Goal: Communication & Community: Answer question/provide support

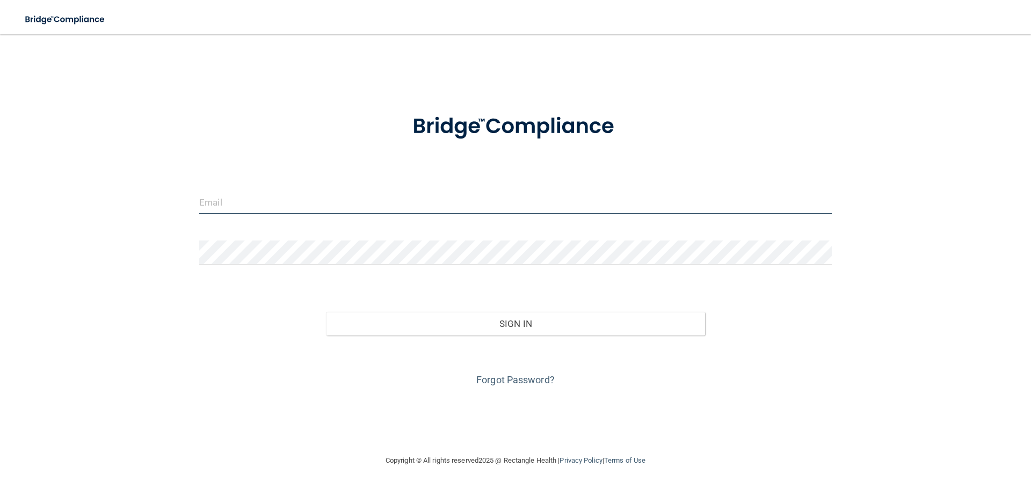
click at [270, 200] on input "email" at bounding box center [515, 202] width 633 height 24
type input "[PERSON_NAME][EMAIL_ADDRESS][DOMAIN_NAME]"
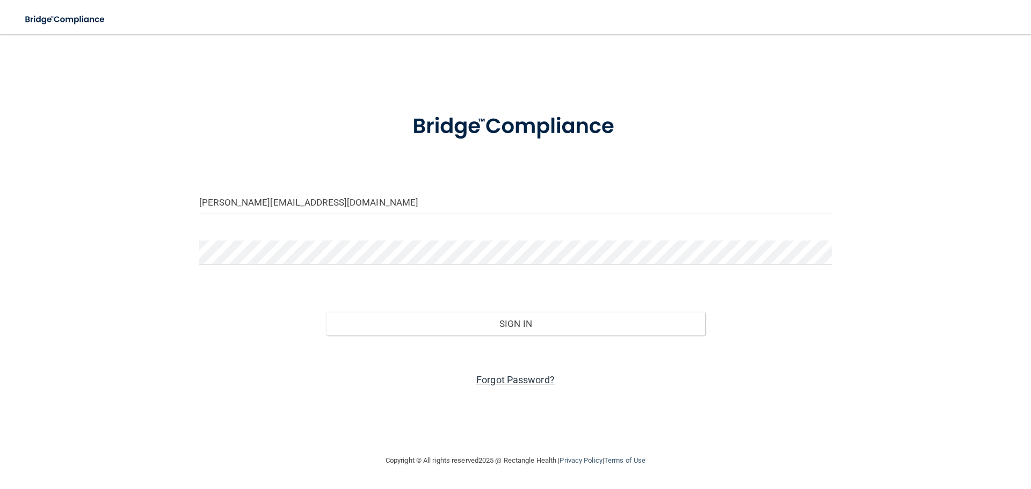
click at [486, 375] on link "Forgot Password?" at bounding box center [515, 379] width 78 height 11
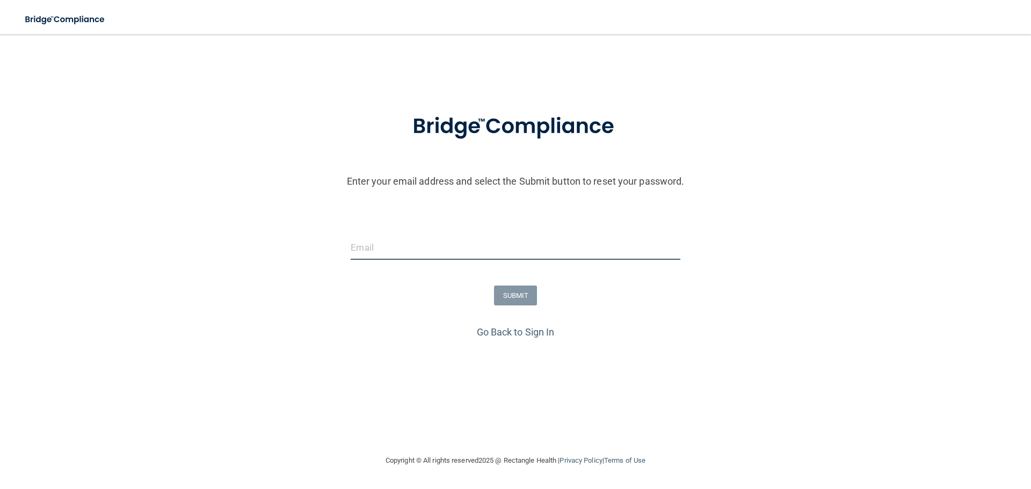
click at [381, 250] on input "email" at bounding box center [515, 248] width 329 height 24
type input "[PERSON_NAME][EMAIL_ADDRESS][DOMAIN_NAME]"
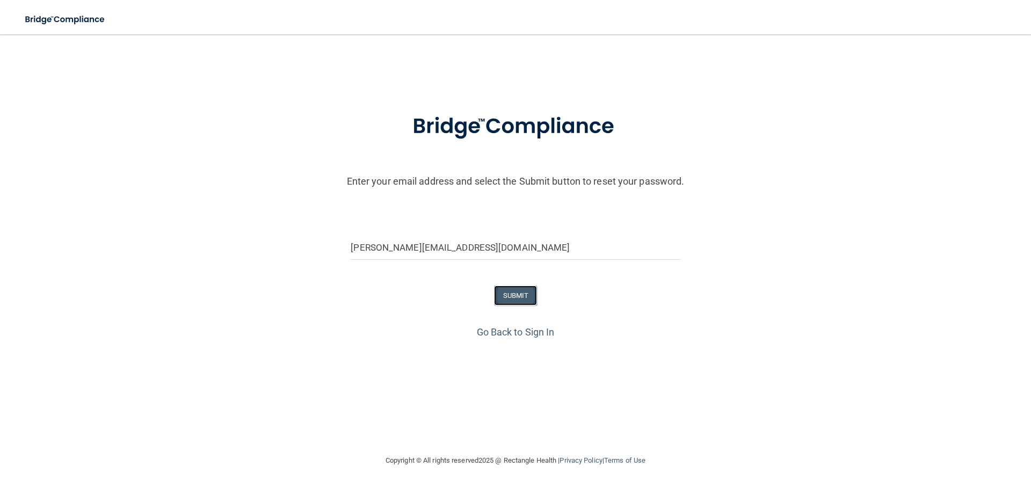
click at [513, 299] on button "SUBMIT" at bounding box center [516, 296] width 44 height 20
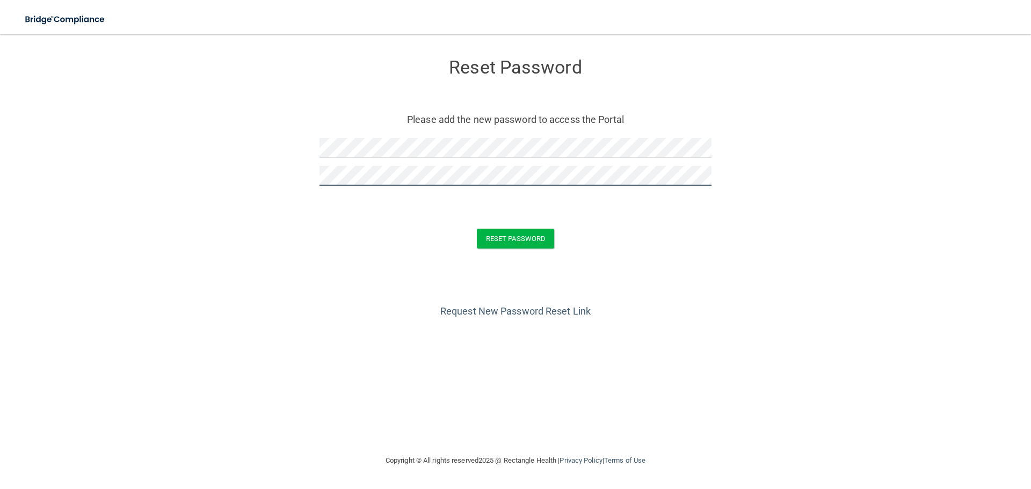
click at [477, 229] on button "Reset Password" at bounding box center [515, 239] width 77 height 20
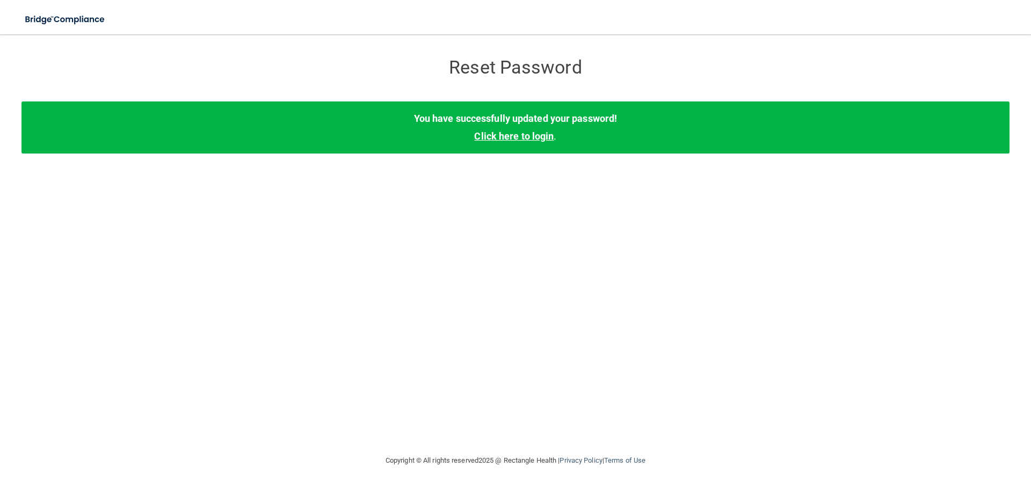
click at [516, 135] on link "Click here to login" at bounding box center [513, 136] width 79 height 11
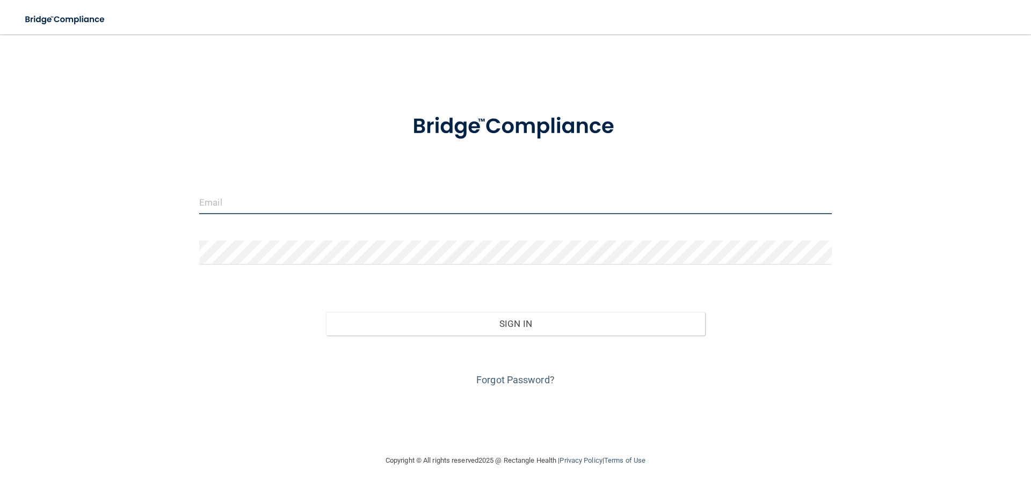
click at [255, 192] on input "email" at bounding box center [515, 202] width 633 height 24
type input "[PERSON_NAME][EMAIL_ADDRESS][DOMAIN_NAME]"
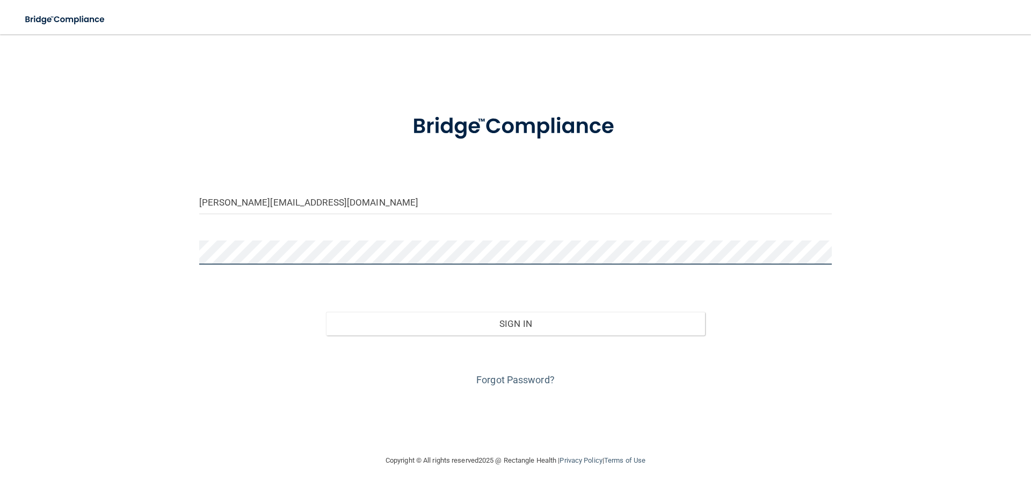
click at [326, 312] on button "Sign In" at bounding box center [516, 324] width 380 height 24
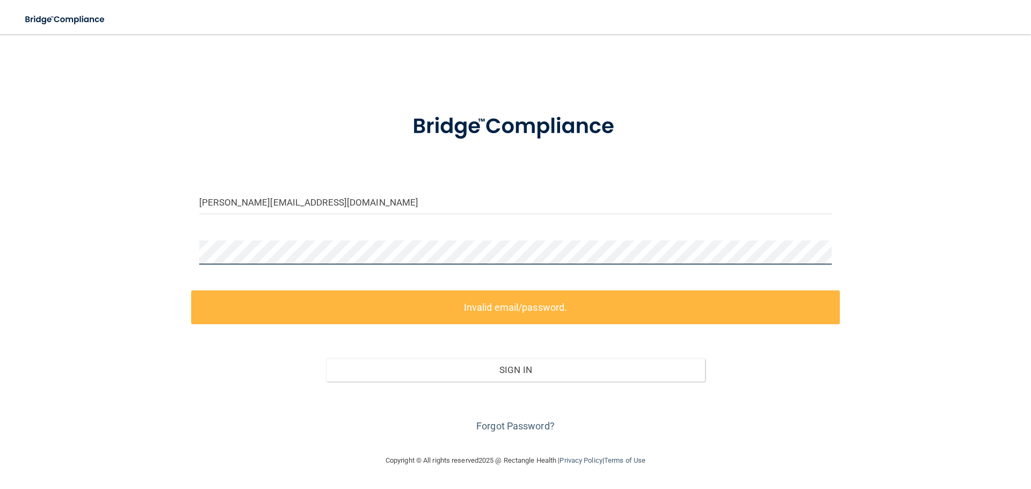
click at [180, 256] on div "carlos@familyecodental.com Invalid email/password. You don't have permission to…" at bounding box center [515, 244] width 988 height 399
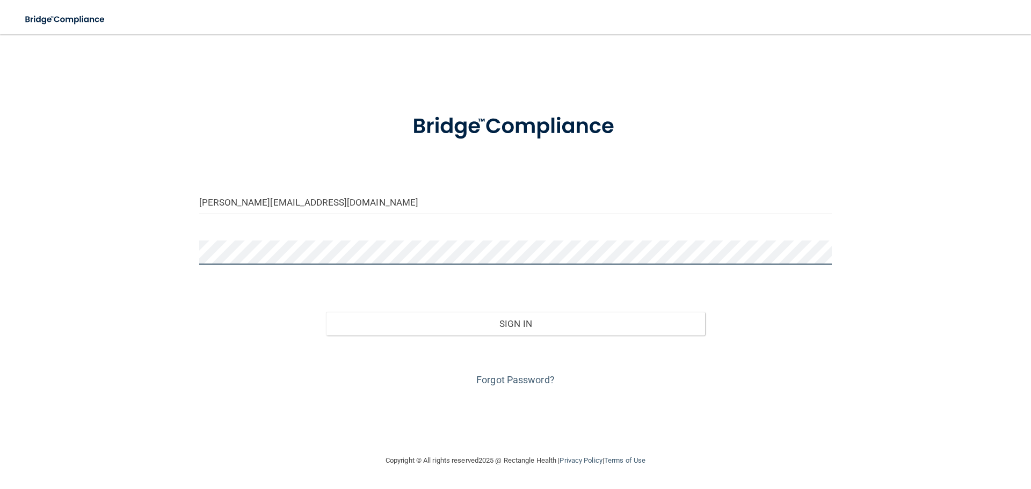
click at [326, 312] on button "Sign In" at bounding box center [516, 324] width 380 height 24
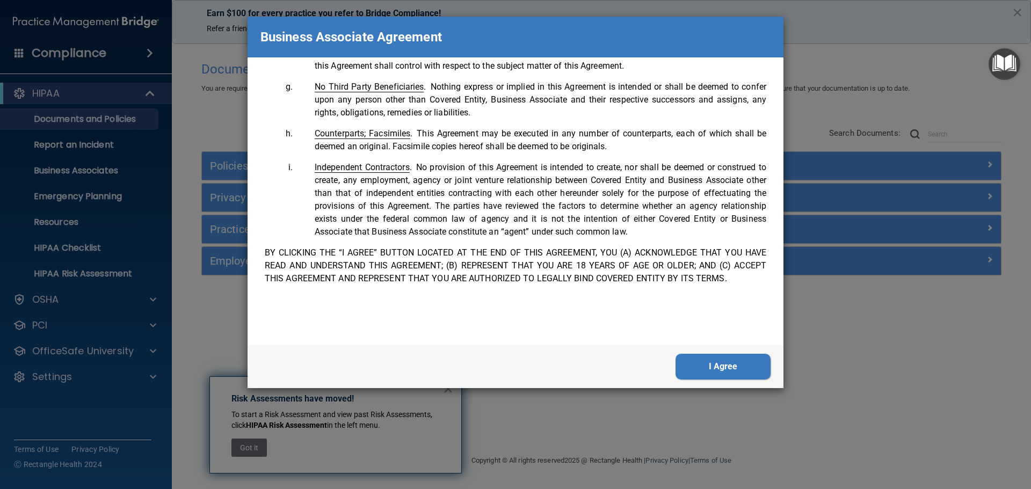
scroll to position [2190, 0]
click at [707, 371] on button "I Agree" at bounding box center [723, 367] width 95 height 26
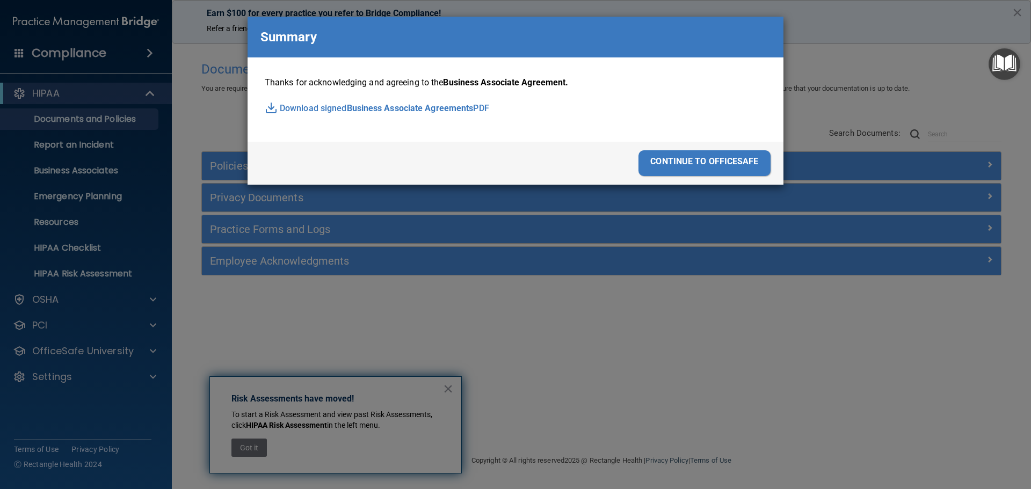
click at [653, 164] on div "continue to officesafe" at bounding box center [705, 163] width 132 height 26
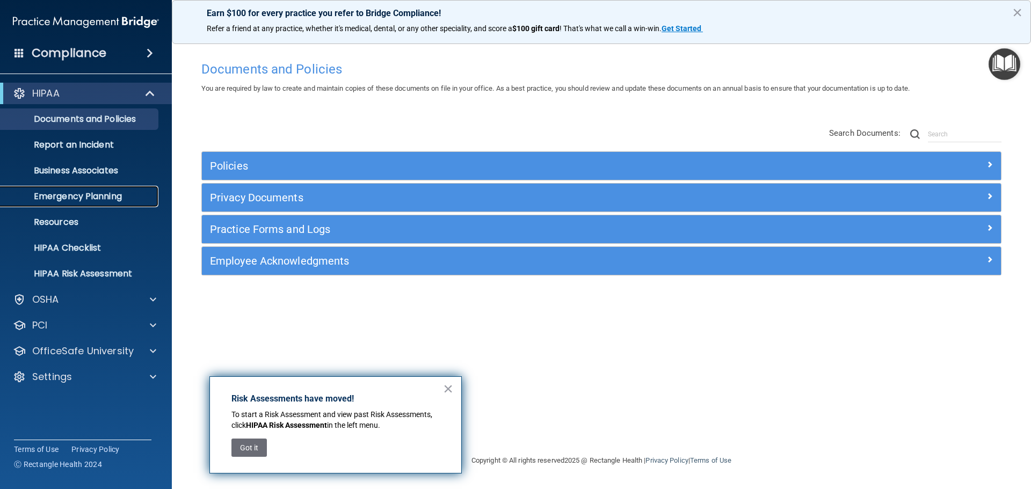
click at [98, 201] on p "Emergency Planning" at bounding box center [80, 196] width 147 height 11
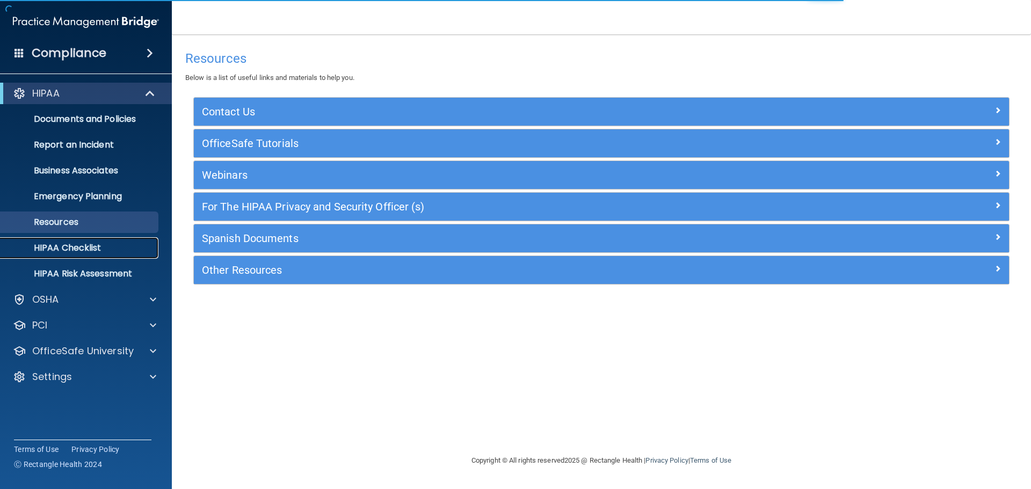
click at [82, 255] on link "HIPAA Checklist" at bounding box center [73, 247] width 169 height 21
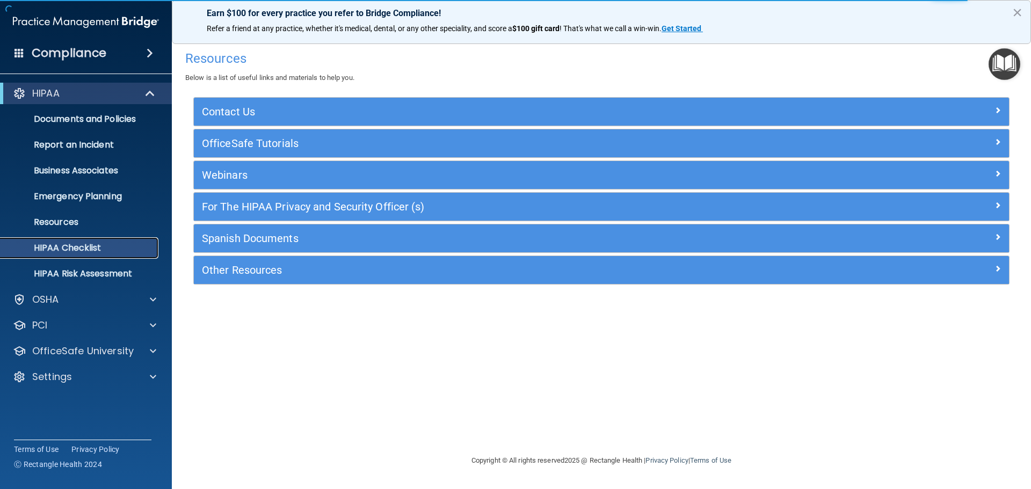
click at [82, 255] on link "HIPAA Checklist" at bounding box center [73, 247] width 169 height 21
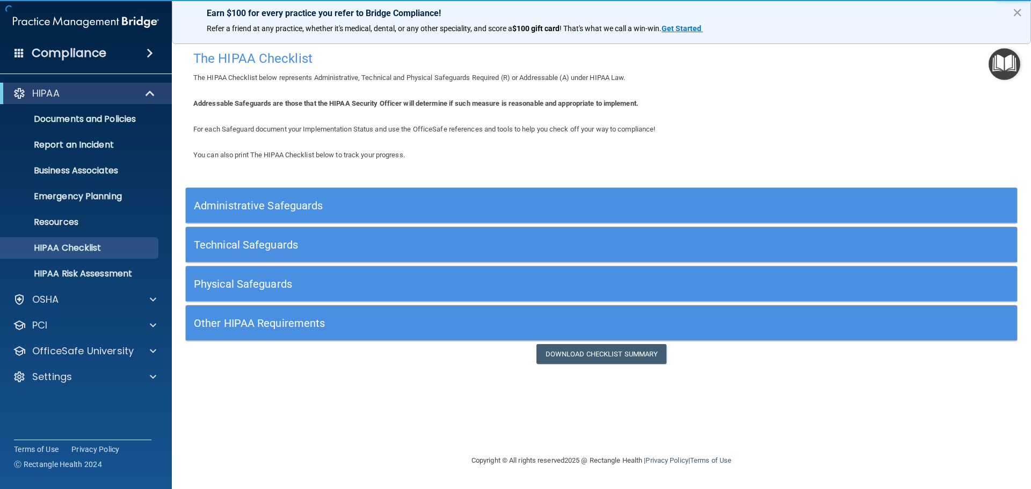
click at [990, 205] on div "Administrative Safeguards" at bounding box center [601, 205] width 831 height 24
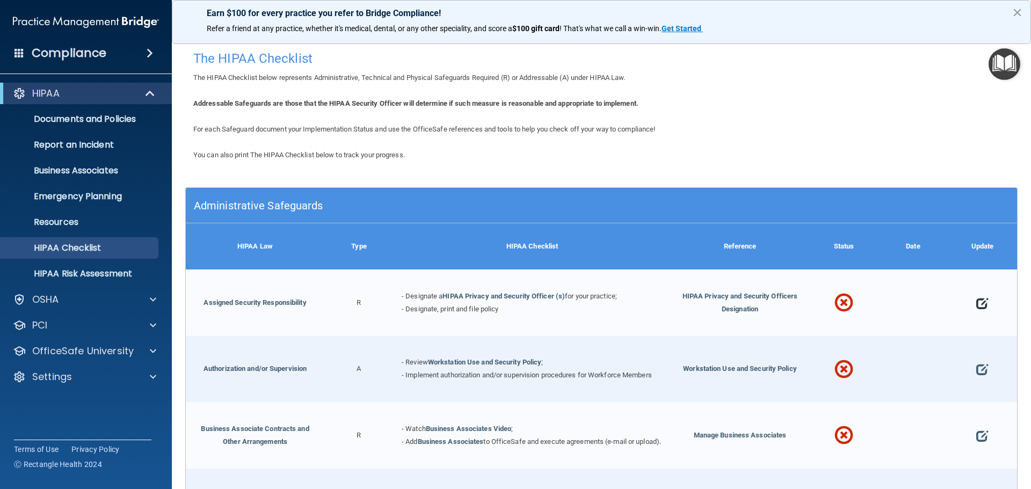
click at [979, 303] on span at bounding box center [982, 303] width 12 height 33
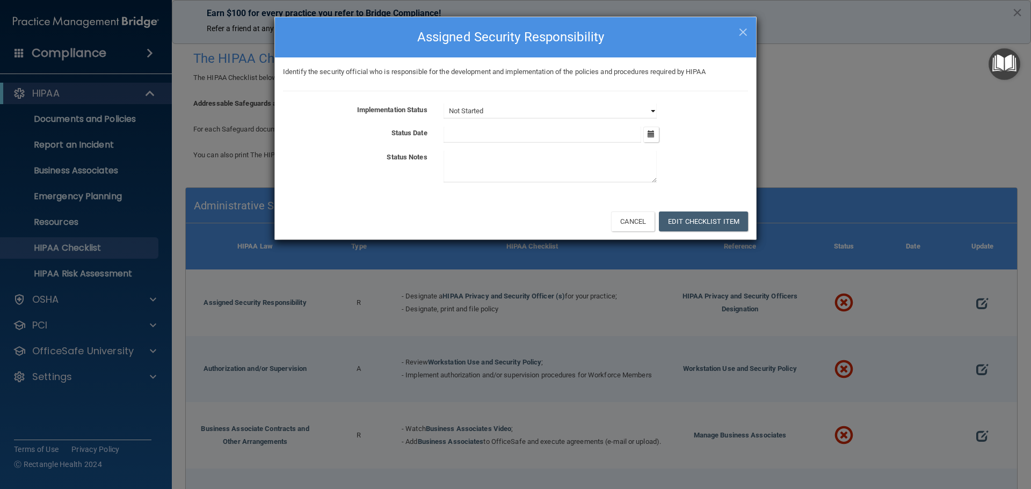
click at [498, 113] on select "Not Started In Progress Completed" at bounding box center [550, 111] width 213 height 15
select select "completed"
click at [444, 104] on select "Not Started In Progress Completed" at bounding box center [550, 111] width 213 height 15
click at [656, 137] on button "button" at bounding box center [651, 135] width 16 height 16
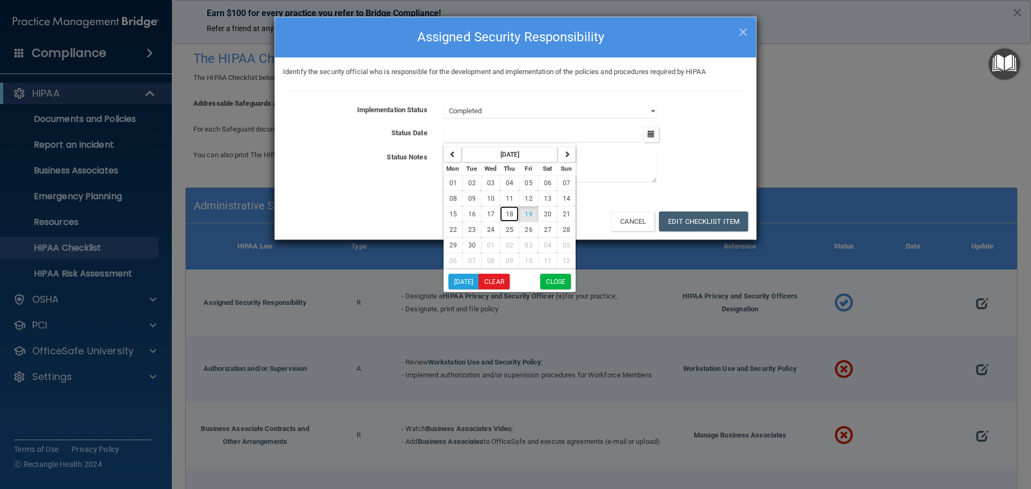
click at [514, 220] on button "18" at bounding box center [509, 214] width 19 height 16
type input "9/18/25"
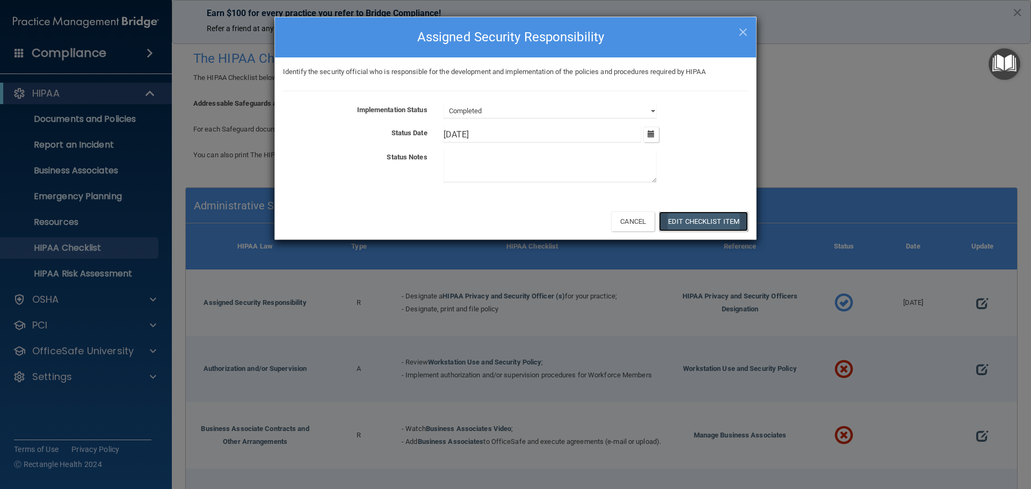
click at [688, 222] on button "Edit Checklist Item" at bounding box center [703, 222] width 89 height 20
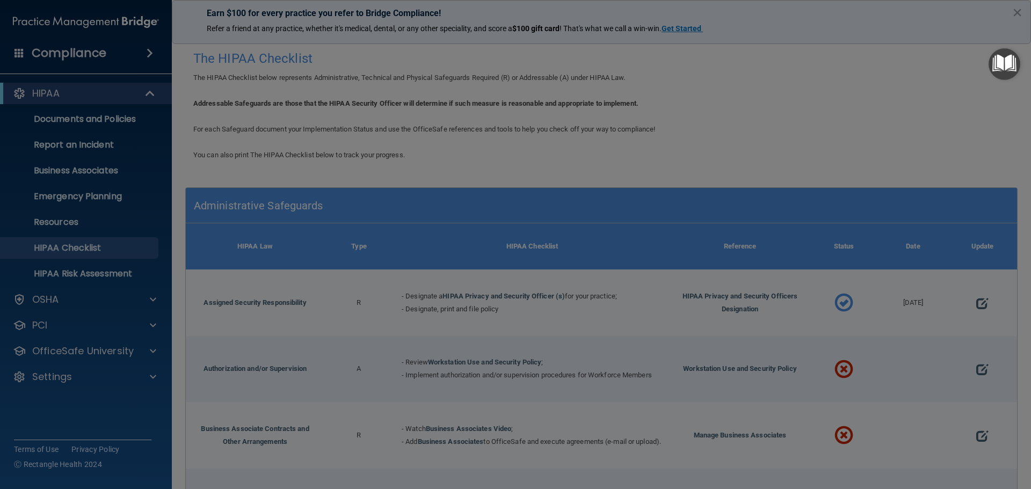
click at [744, 28] on div "× Close Assigned Security Responsibility Identify the security official who is …" at bounding box center [515, 82] width 482 height 265
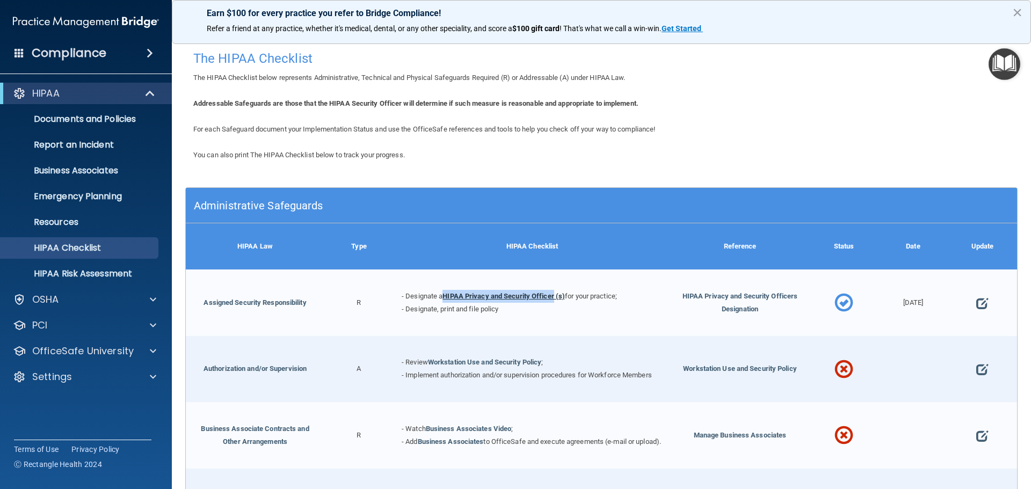
drag, startPoint x: 440, startPoint y: 294, endPoint x: 554, endPoint y: 294, distance: 113.9
click at [554, 294] on div "- Designate a HIPAA Privacy and Security Officer (s) for your practice; - Desig…" at bounding box center [532, 303] width 277 height 67
copy div "HIPAA Privacy and Security Officer"
click at [95, 192] on p "Emergency Planning" at bounding box center [80, 196] width 147 height 11
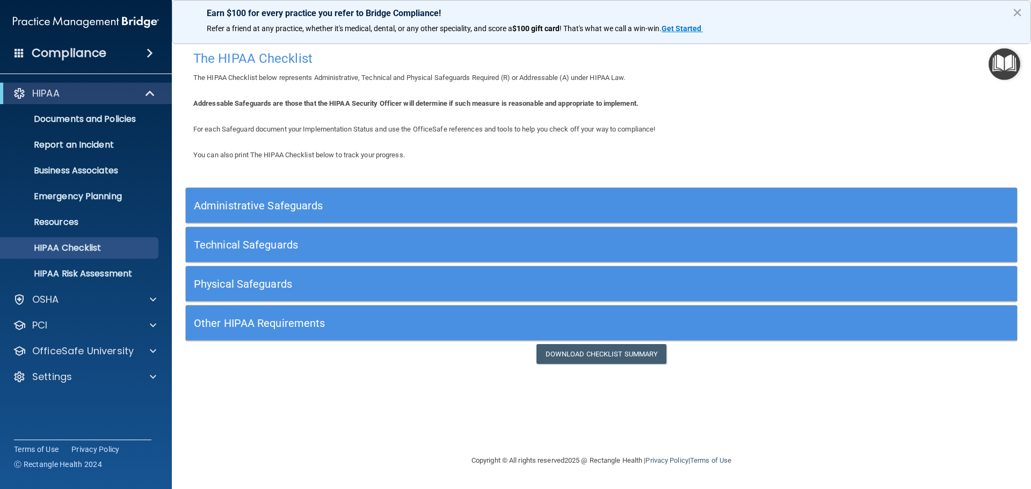
click at [257, 206] on h5 "Administrative Safeguards" at bounding box center [497, 206] width 607 height 12
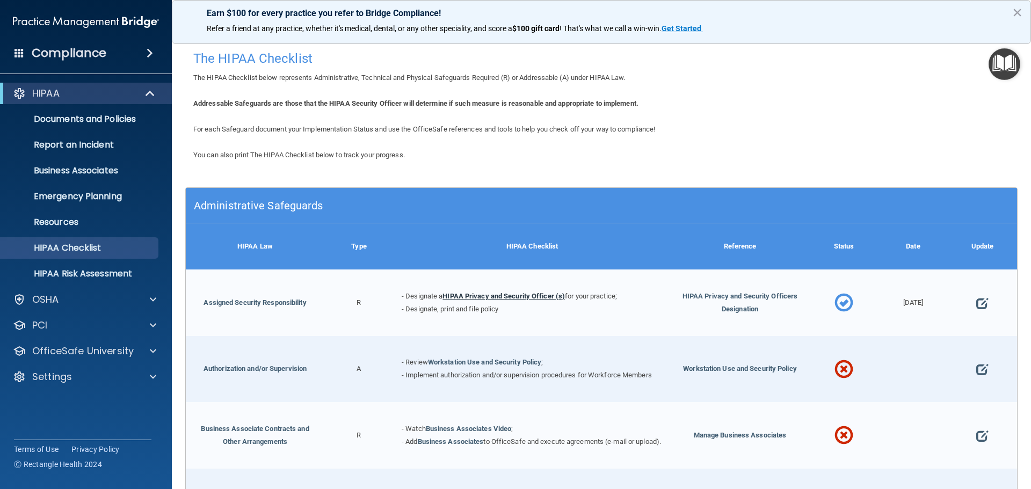
click at [503, 297] on link "HIPAA Privacy and Security Officer (s)" at bounding box center [504, 296] width 122 height 8
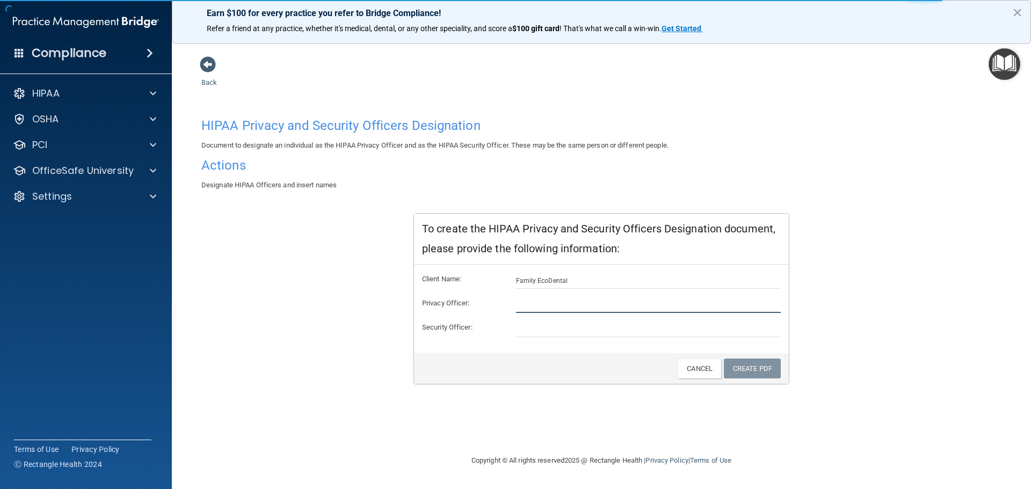
click at [526, 303] on input "text" at bounding box center [648, 305] width 265 height 16
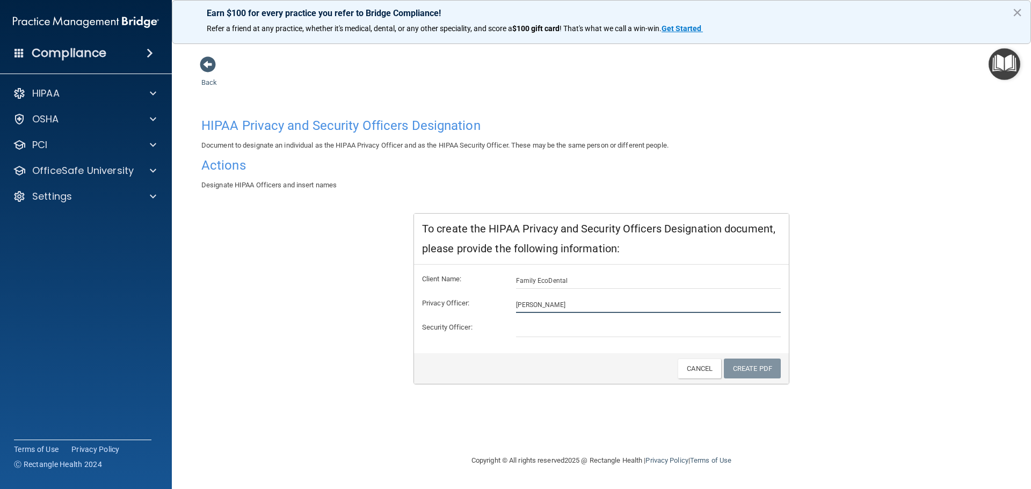
type input "[PERSON_NAME]"
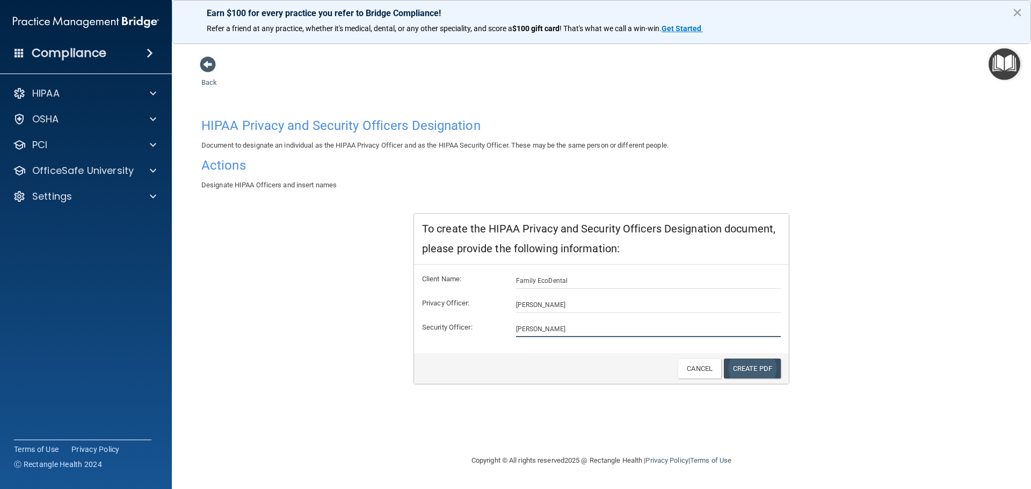
type input "[PERSON_NAME]"
click at [734, 364] on link "Create PDF" at bounding box center [752, 369] width 57 height 20
click at [749, 368] on link "Create PDF" at bounding box center [752, 369] width 57 height 20
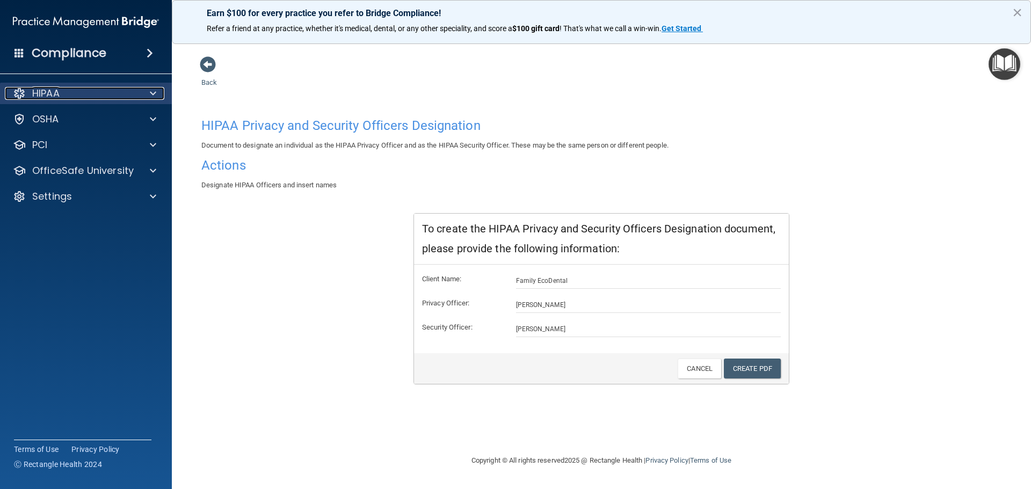
click at [149, 92] on div at bounding box center [151, 93] width 27 height 13
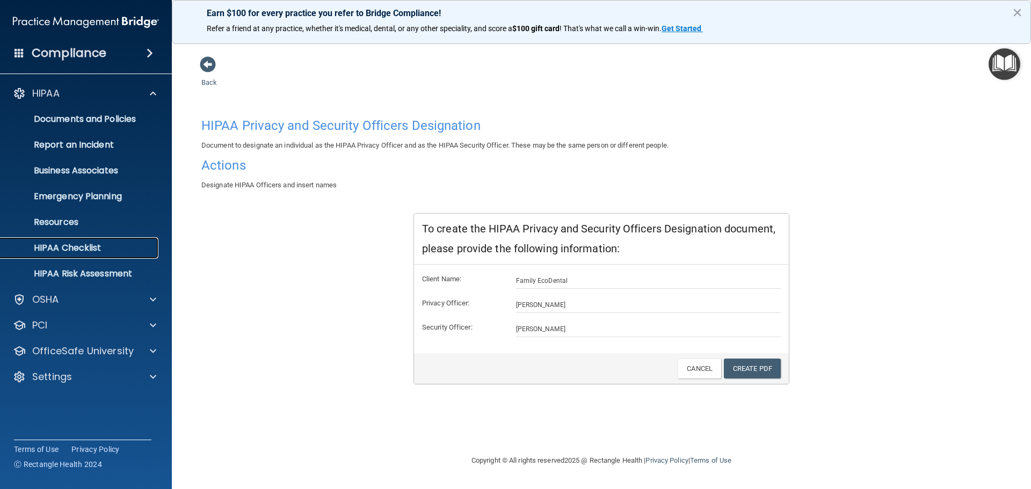
click at [78, 244] on p "HIPAA Checklist" at bounding box center [80, 248] width 147 height 11
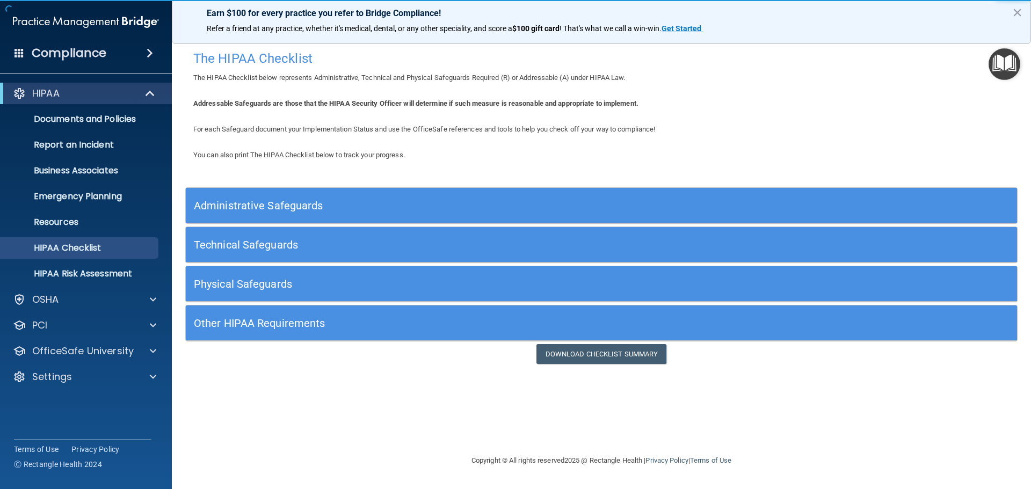
click at [221, 211] on h5 "Administrative Safeguards" at bounding box center [497, 206] width 607 height 12
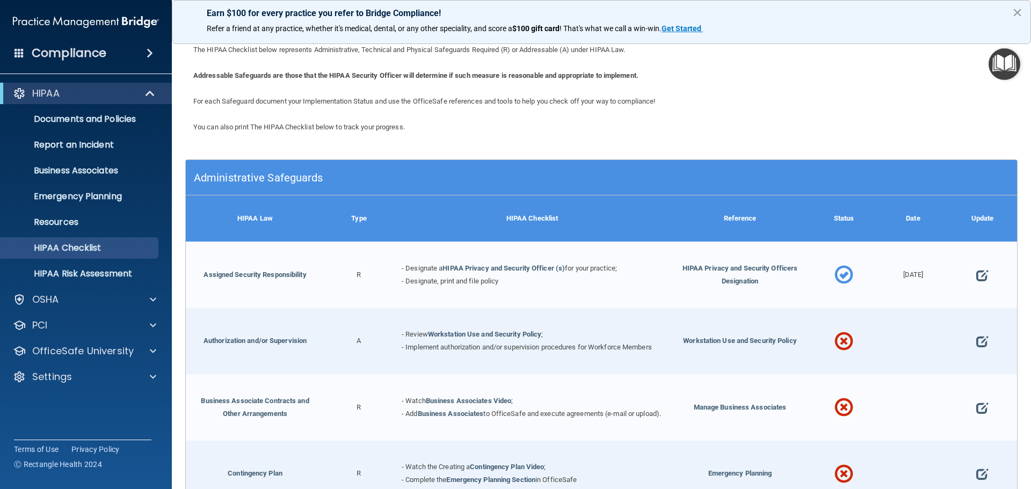
scroll to position [54, 0]
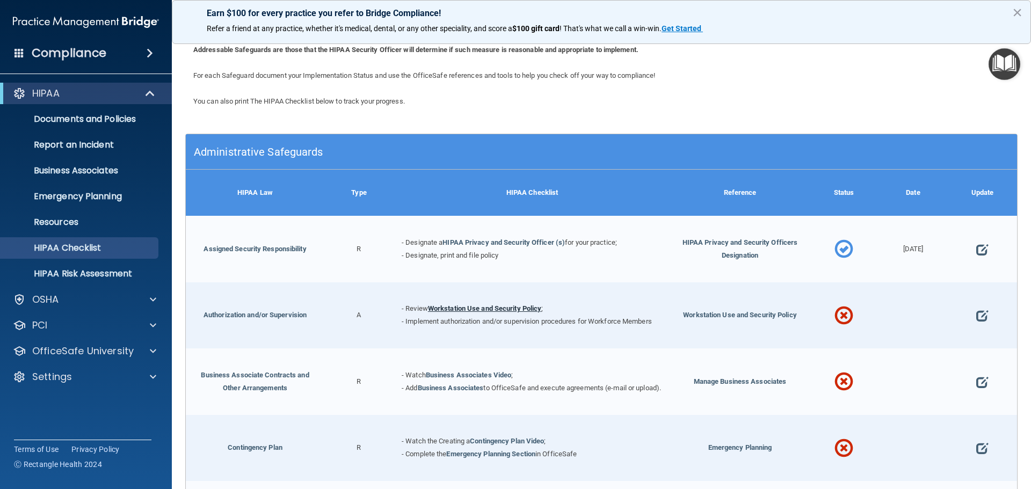
click at [531, 307] on link "Workstation Use and Security Policy" at bounding box center [485, 309] width 114 height 8
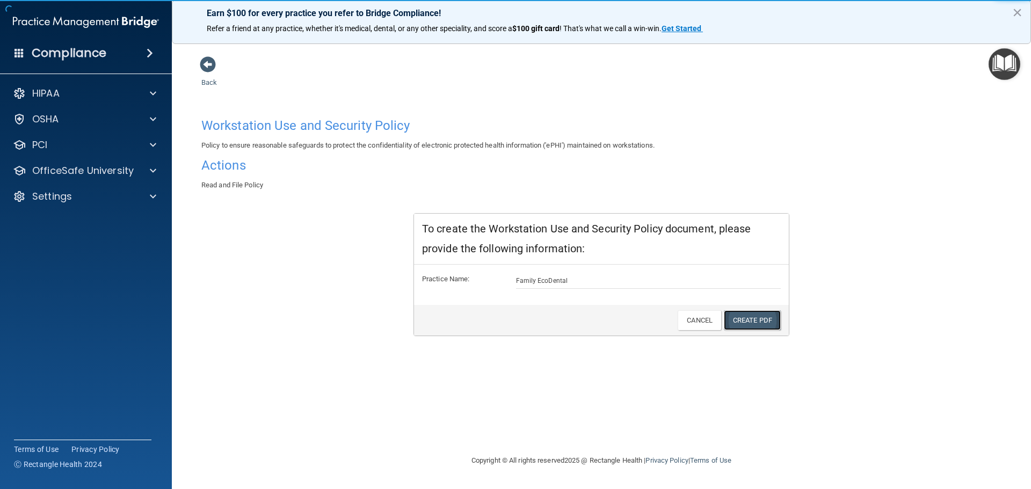
click at [734, 318] on link "Create PDF" at bounding box center [752, 320] width 57 height 20
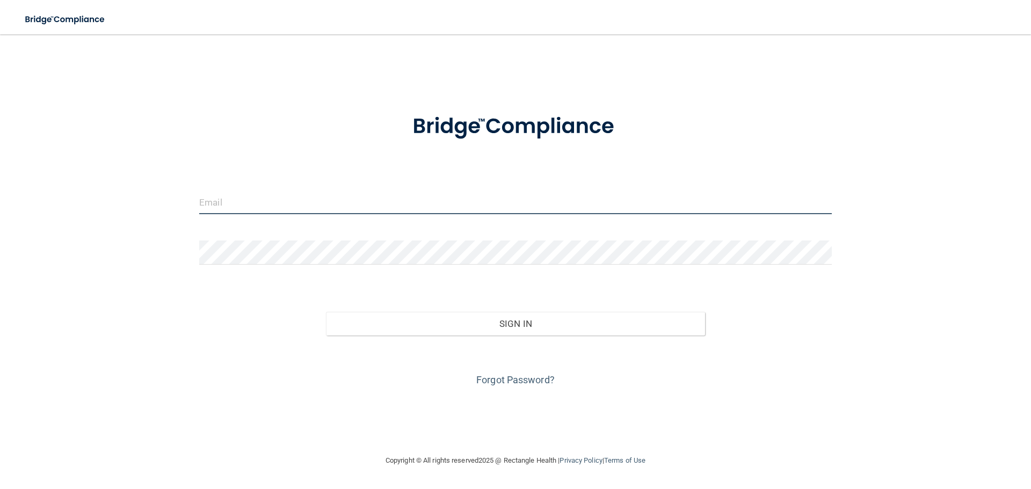
click at [261, 199] on input "email" at bounding box center [515, 202] width 633 height 24
type input "[PERSON_NAME][EMAIL_ADDRESS][DOMAIN_NAME]"
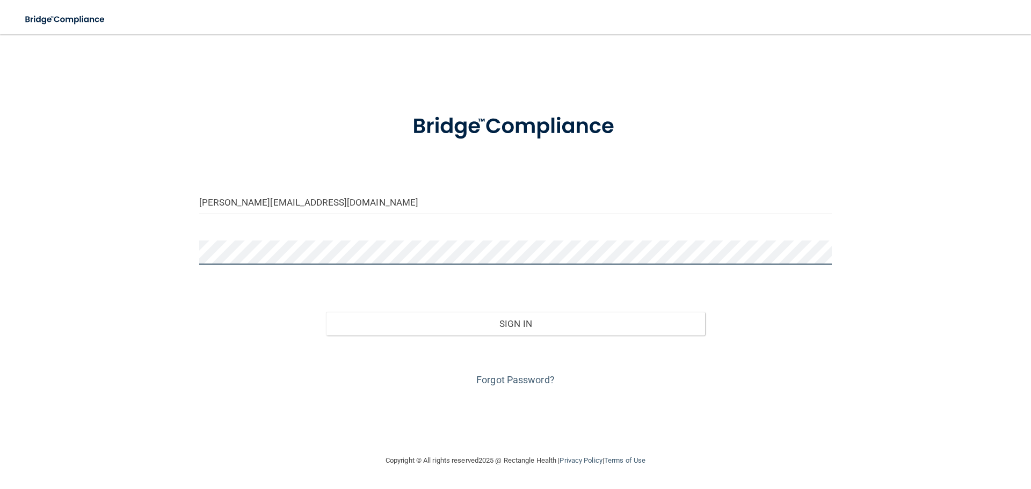
click at [326, 312] on button "Sign In" at bounding box center [516, 324] width 380 height 24
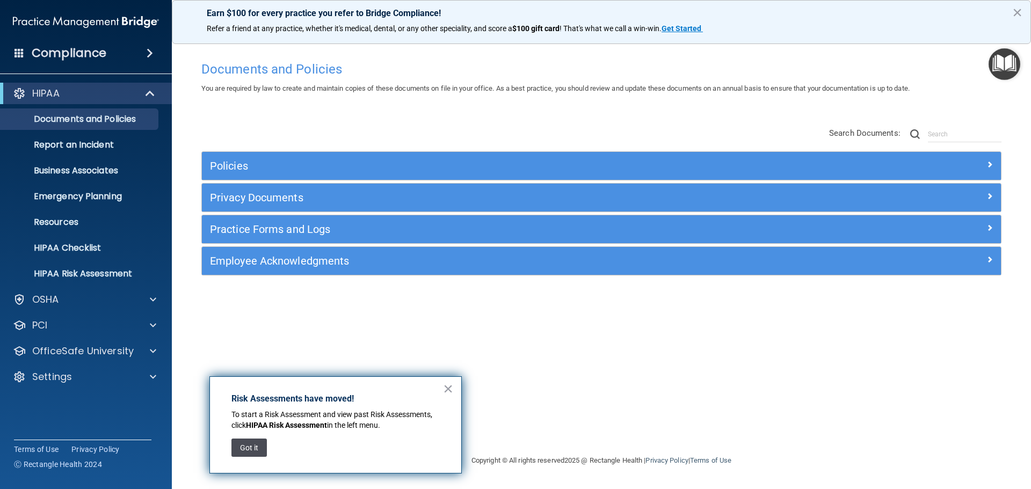
click at [254, 448] on button "Got it" at bounding box center [248, 448] width 35 height 18
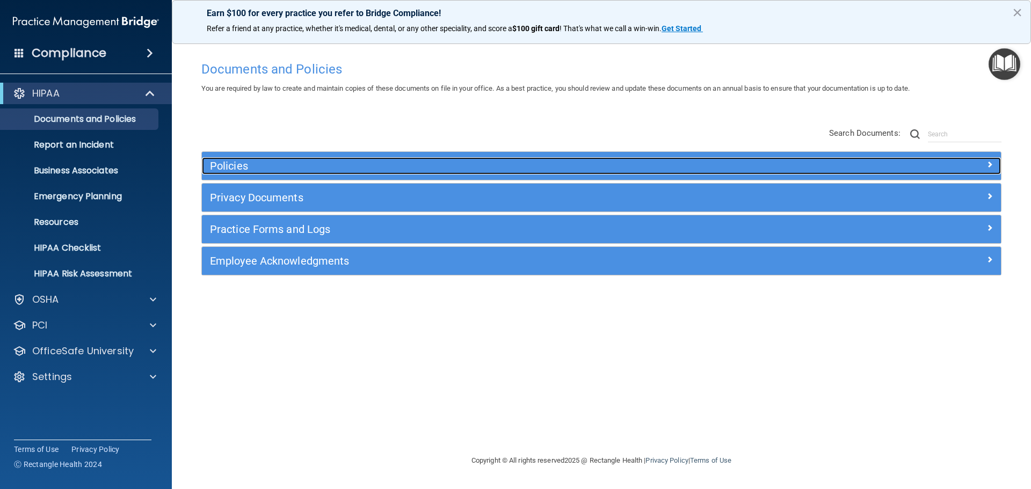
click at [995, 160] on div at bounding box center [901, 163] width 200 height 13
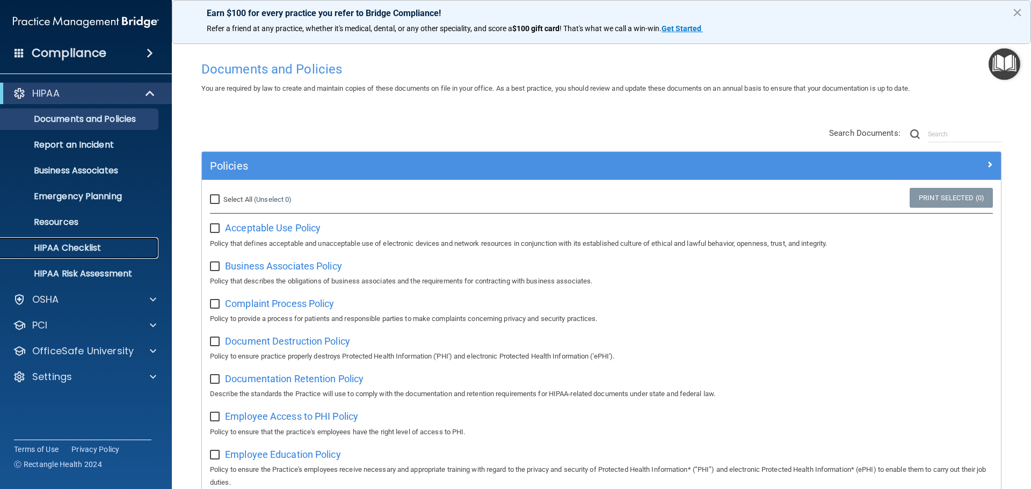
click at [81, 241] on link "HIPAA Checklist" at bounding box center [73, 247] width 169 height 21
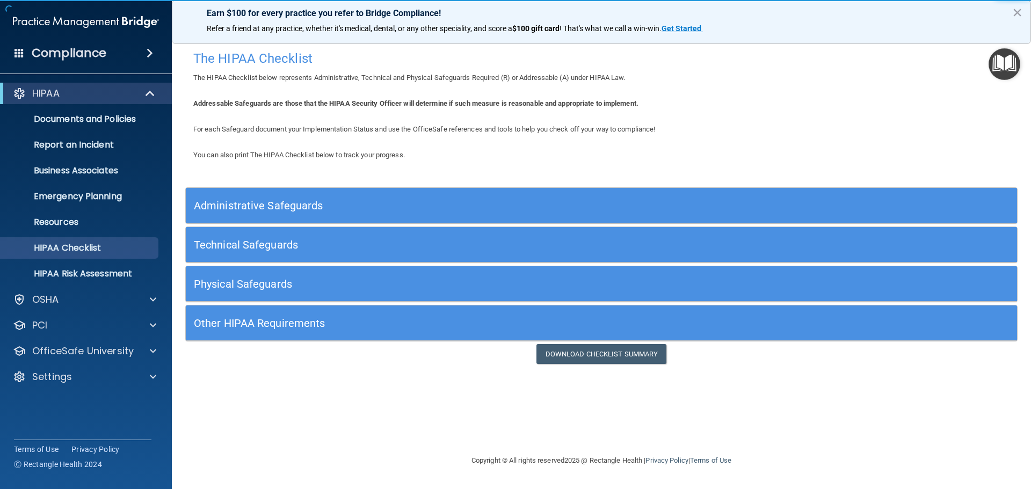
click at [241, 216] on div "Administrative Safeguards" at bounding box center [498, 205] width 624 height 24
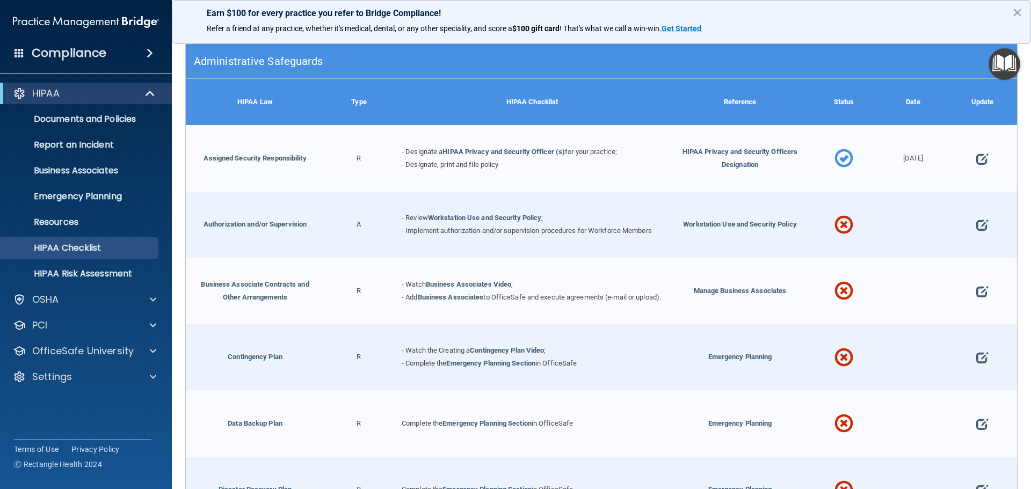
scroll to position [107, 0]
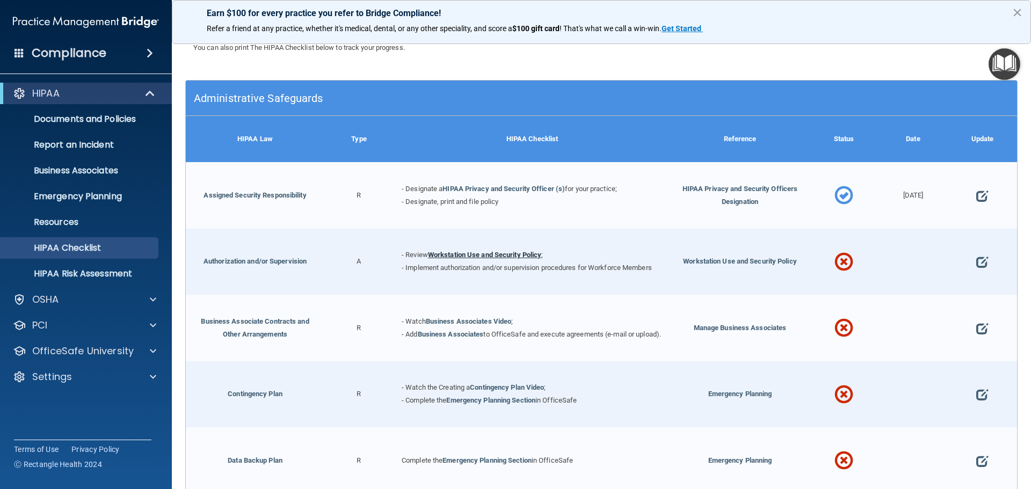
click at [457, 251] on link "Workstation Use and Security Policy" at bounding box center [485, 255] width 114 height 8
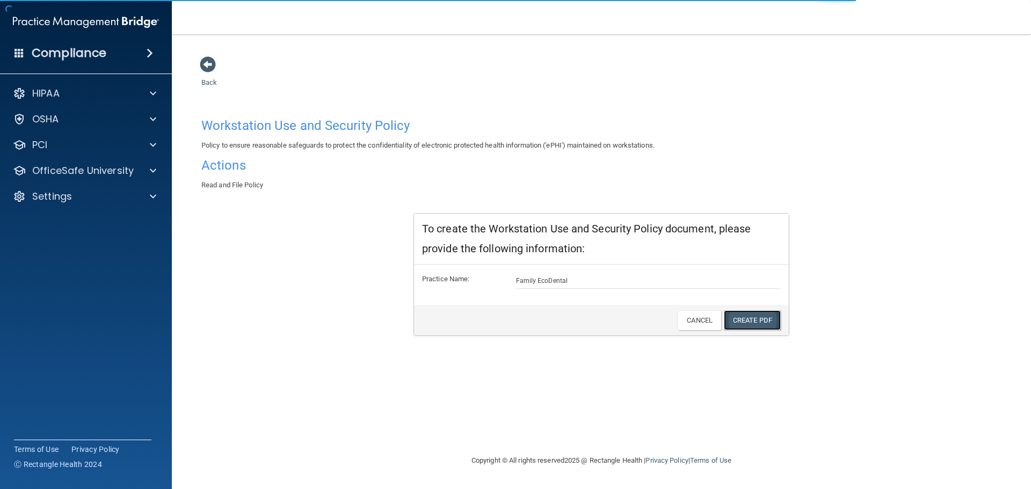
click at [739, 315] on link "Create PDF" at bounding box center [752, 320] width 57 height 20
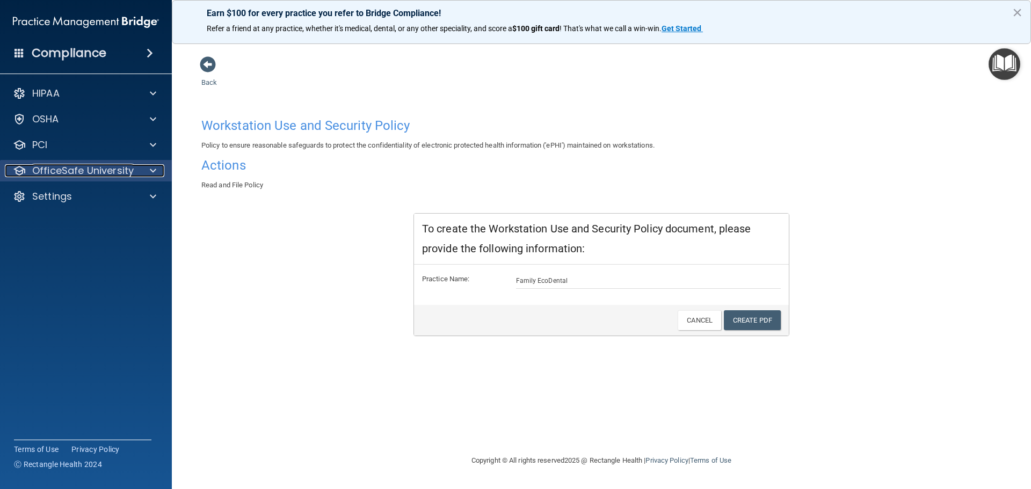
click at [150, 167] on span at bounding box center [153, 170] width 6 height 13
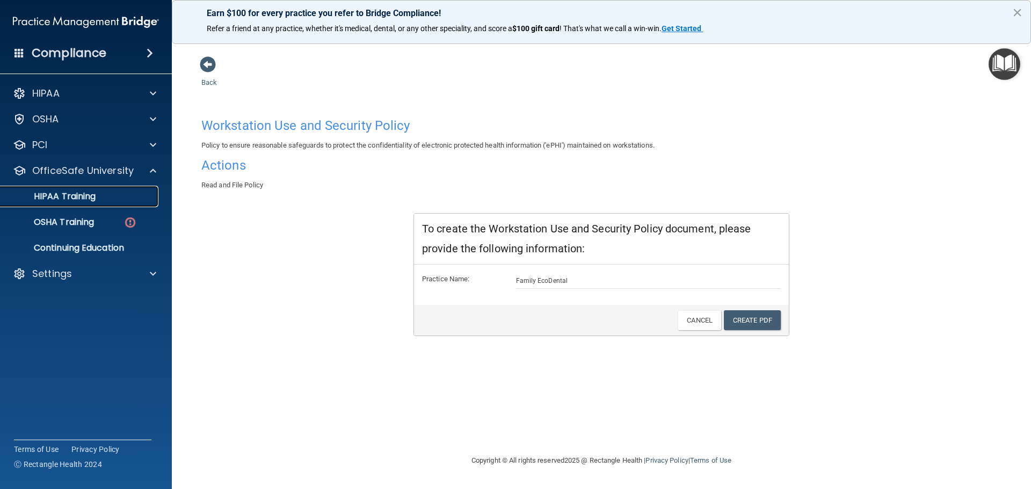
click at [59, 199] on p "HIPAA Training" at bounding box center [51, 196] width 89 height 11
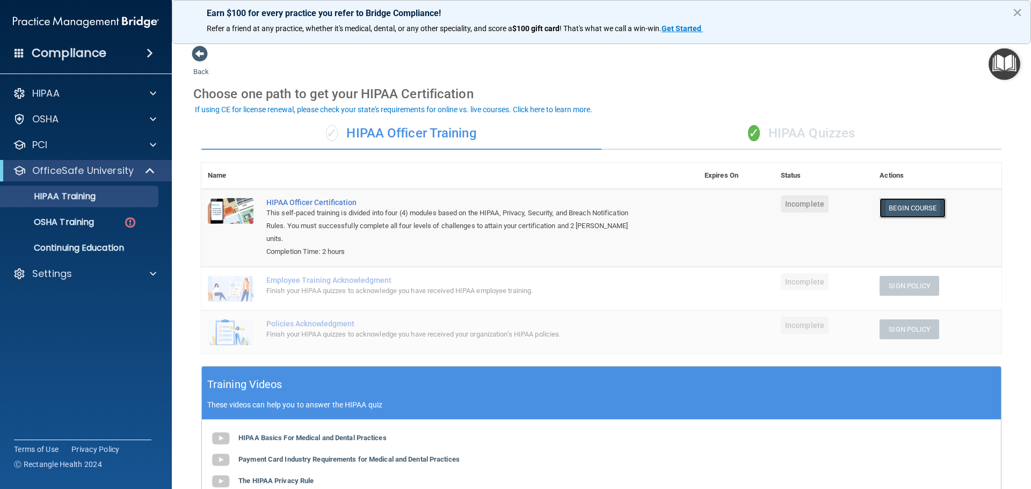
click at [914, 214] on link "Begin Course" at bounding box center [913, 208] width 66 height 20
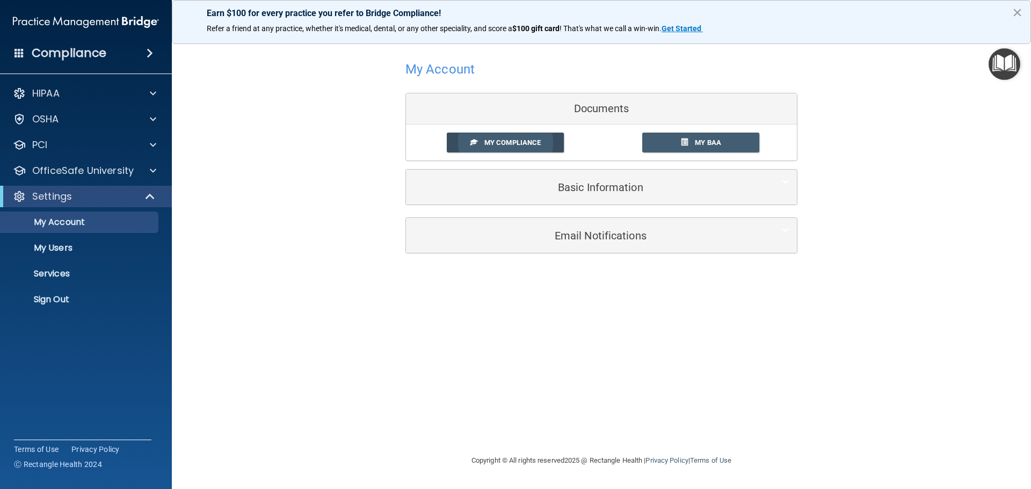
click at [495, 148] on link "My Compliance" at bounding box center [506, 143] width 118 height 20
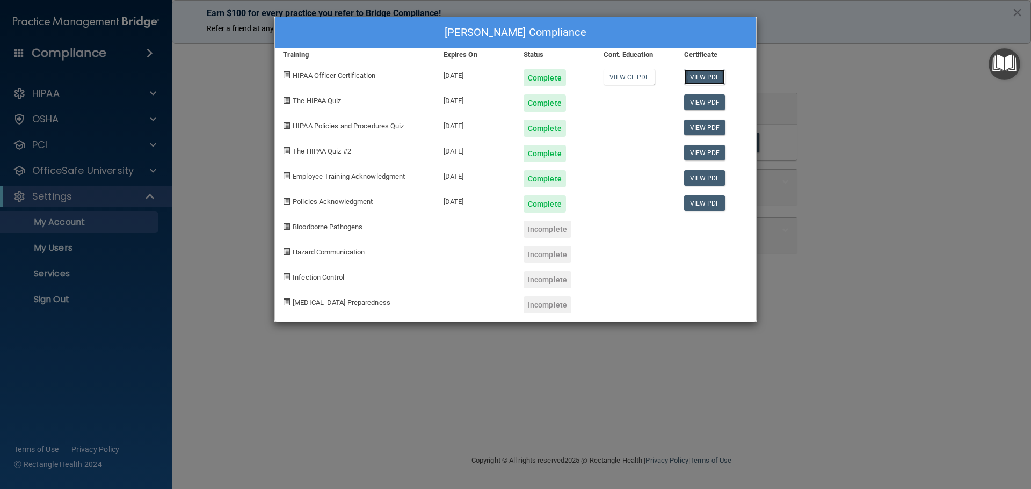
click at [704, 83] on link "View PDF" at bounding box center [704, 77] width 41 height 16
click at [706, 97] on link "View PDF" at bounding box center [704, 103] width 41 height 16
click at [634, 77] on link "View CE PDF" at bounding box center [629, 77] width 51 height 16
click at [705, 130] on link "View PDF" at bounding box center [704, 128] width 41 height 16
click at [879, 140] on div "Carlos Cuevas's Compliance Training Expires On Status Cont. Education Certifica…" at bounding box center [515, 244] width 1031 height 489
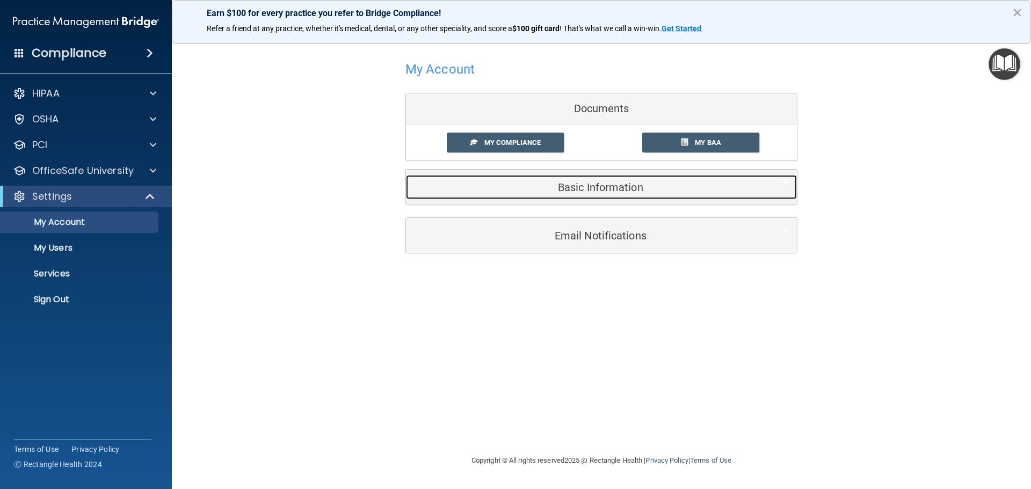
click at [611, 194] on div "Basic Information" at bounding box center [585, 187] width 358 height 24
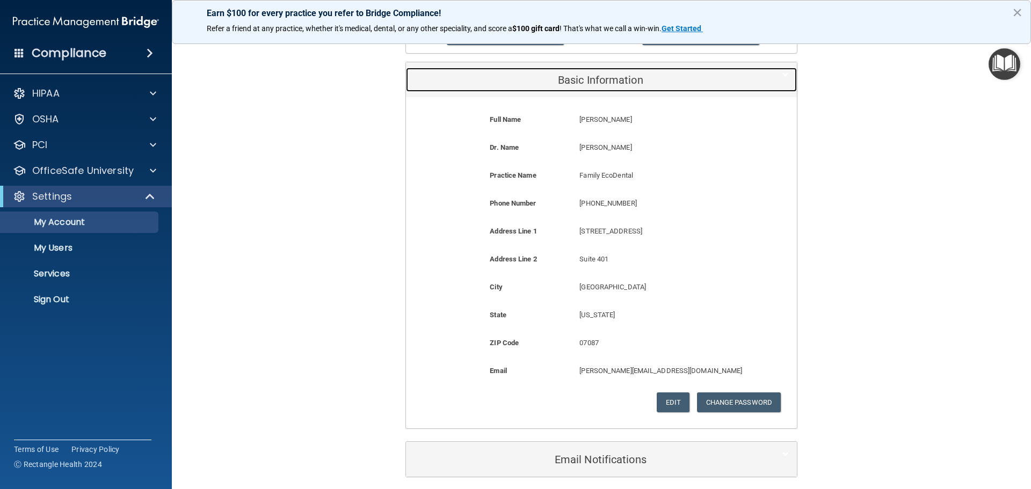
scroll to position [151, 0]
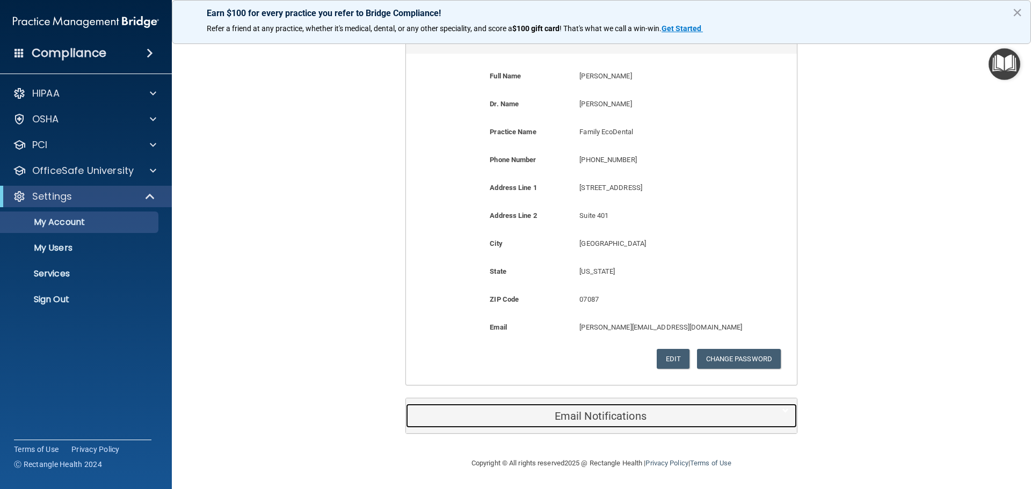
click at [651, 425] on div "Email Notifications" at bounding box center [585, 416] width 358 height 24
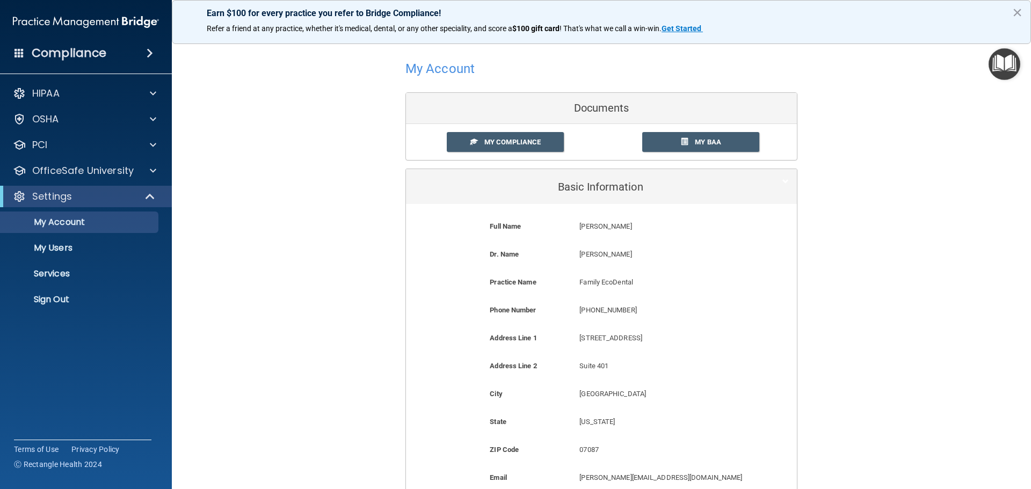
scroll to position [0, 0]
click at [497, 144] on span "My Compliance" at bounding box center [512, 143] width 56 height 8
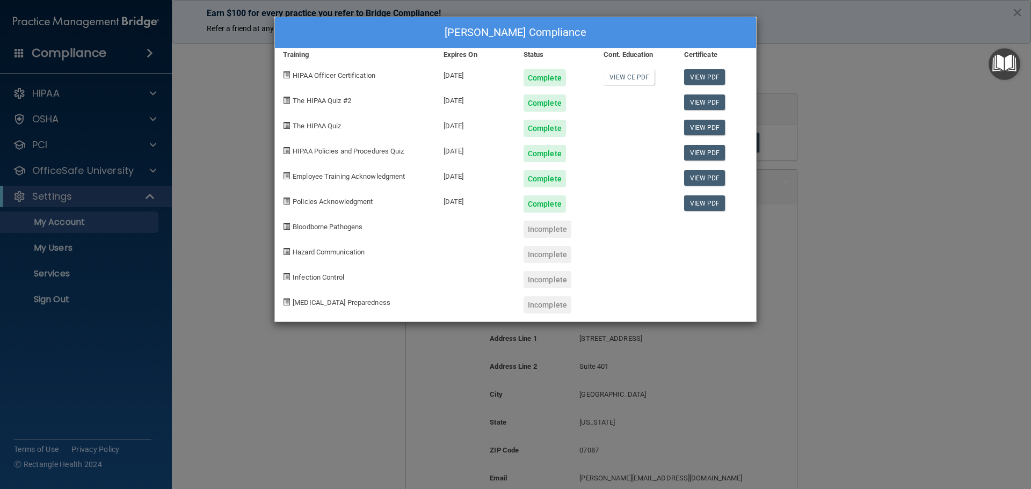
click at [920, 213] on div "Carlos Cuevas's Compliance Training Expires On Status Cont. Education Certifica…" at bounding box center [515, 244] width 1031 height 489
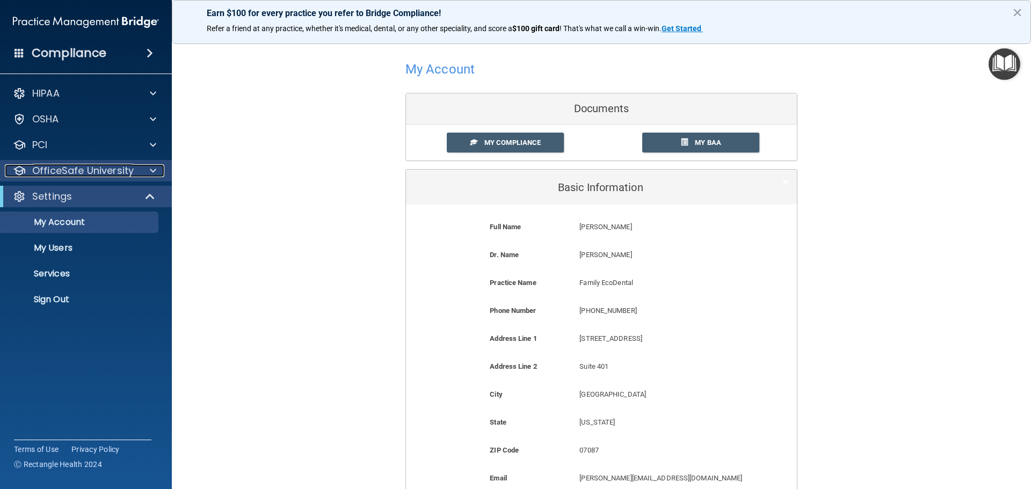
click at [127, 165] on p "OfficeSafe University" at bounding box center [83, 170] width 102 height 13
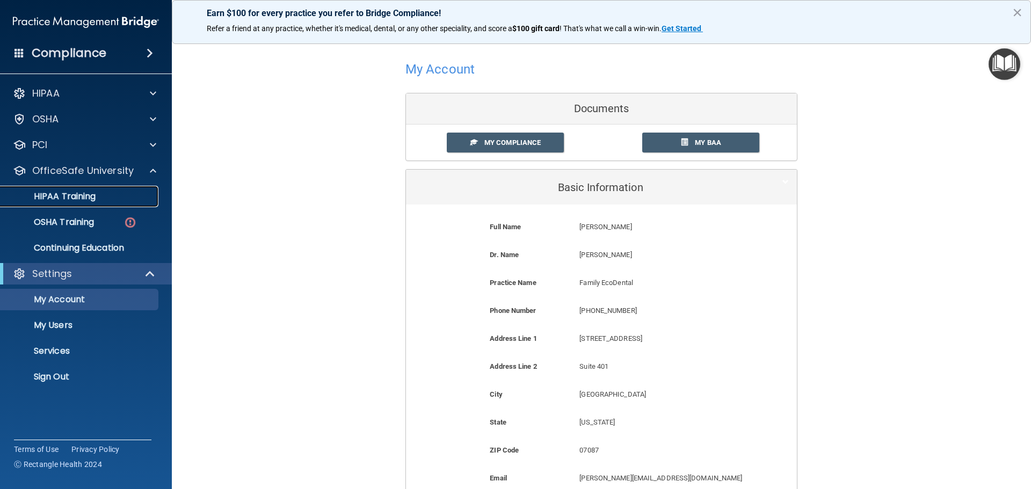
click at [73, 192] on p "HIPAA Training" at bounding box center [51, 196] width 89 height 11
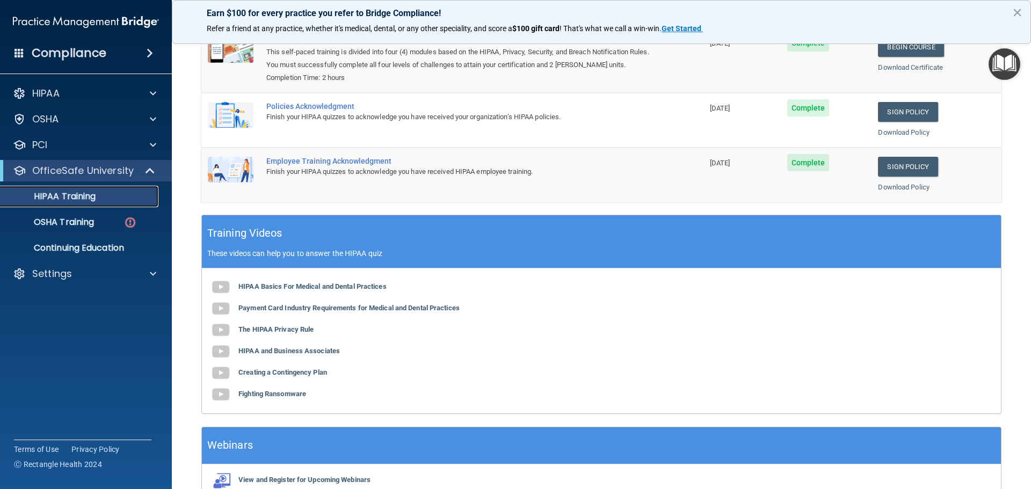
scroll to position [221, 0]
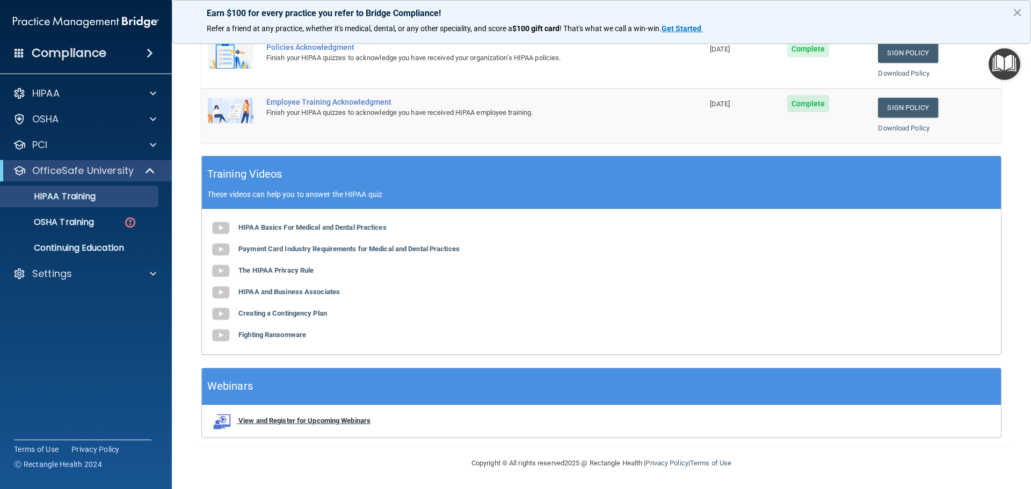
click at [328, 424] on b "View and Register for Upcoming Webinars" at bounding box center [304, 421] width 132 height 8
click at [72, 222] on p "OSHA Training" at bounding box center [50, 222] width 87 height 11
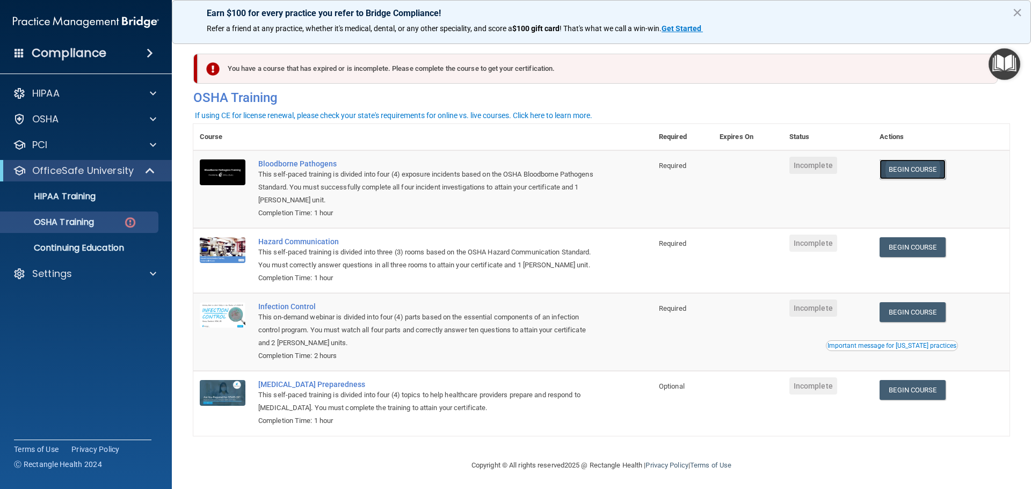
click at [920, 164] on link "Begin Course" at bounding box center [913, 170] width 66 height 20
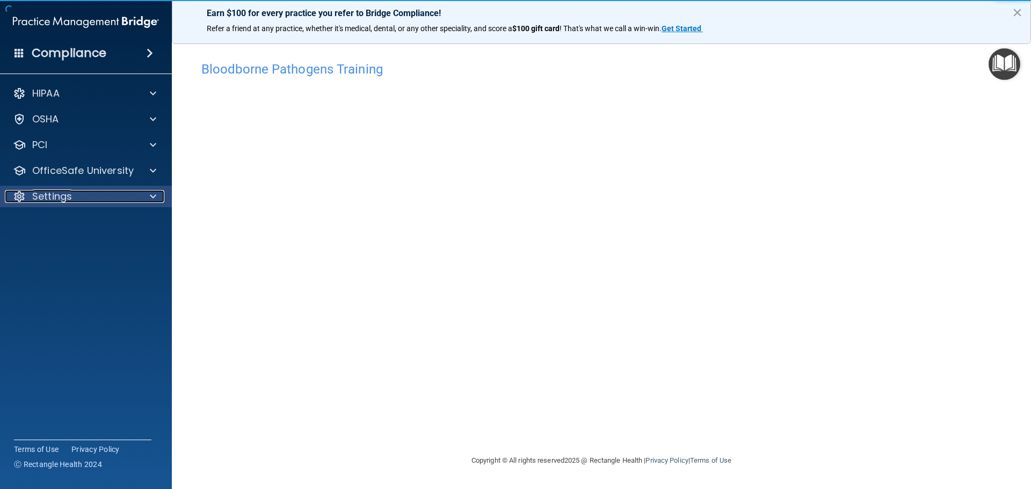
click at [148, 193] on div at bounding box center [151, 196] width 27 height 13
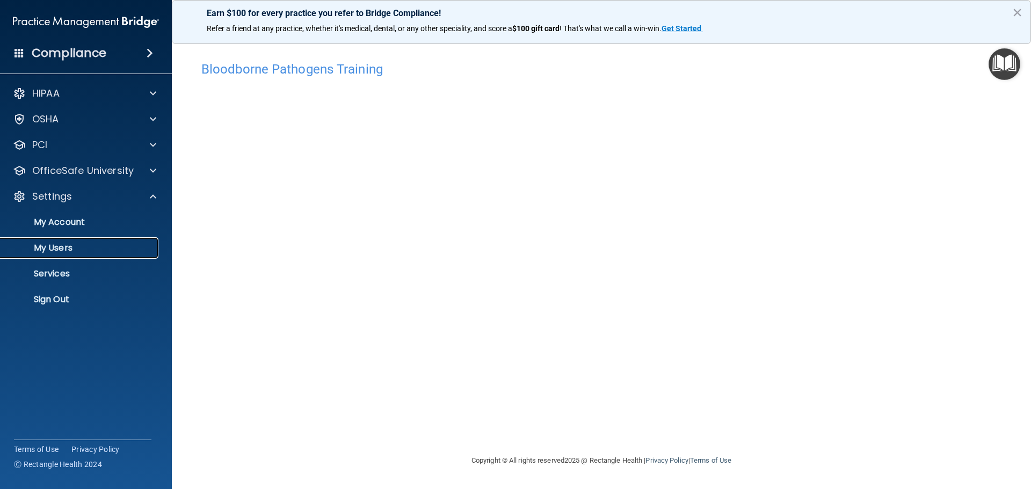
click at [70, 252] on p "My Users" at bounding box center [80, 248] width 147 height 11
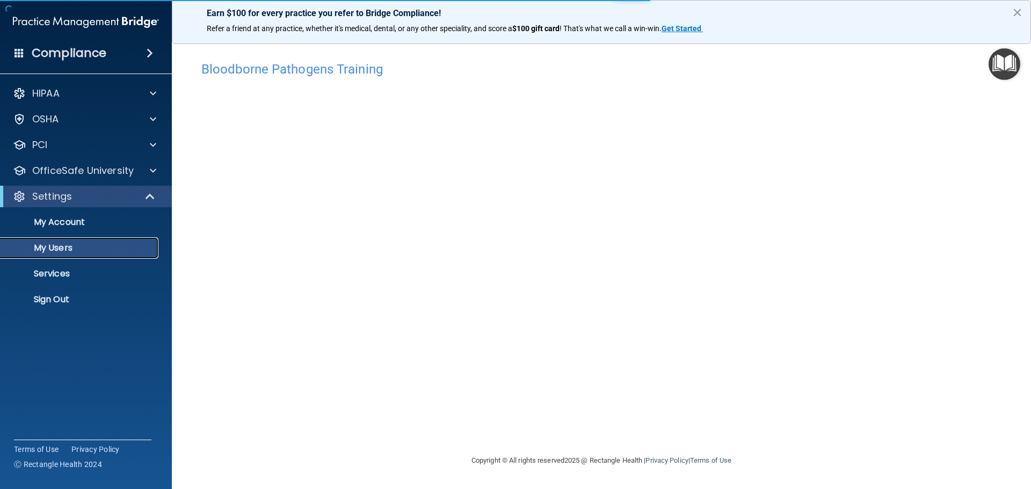
select select "20"
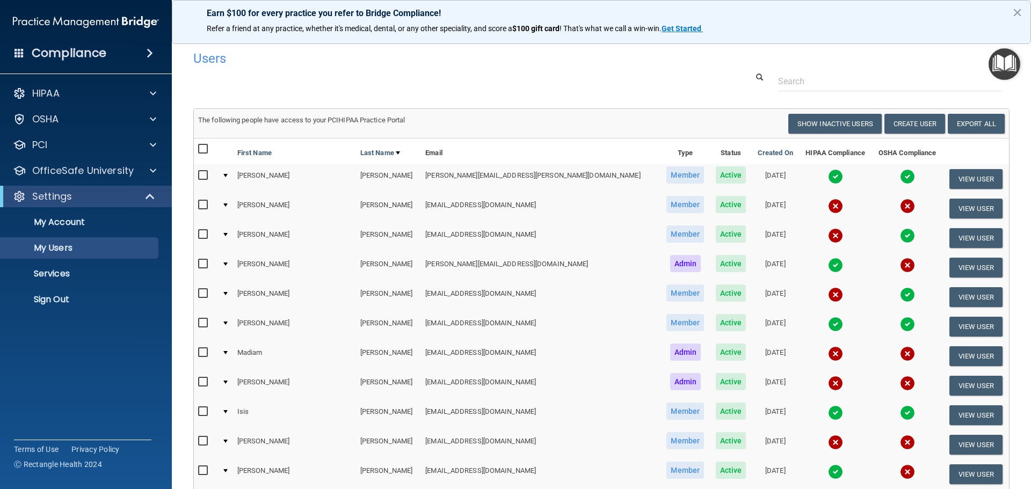
click at [202, 203] on input "checkbox" at bounding box center [204, 205] width 12 height 9
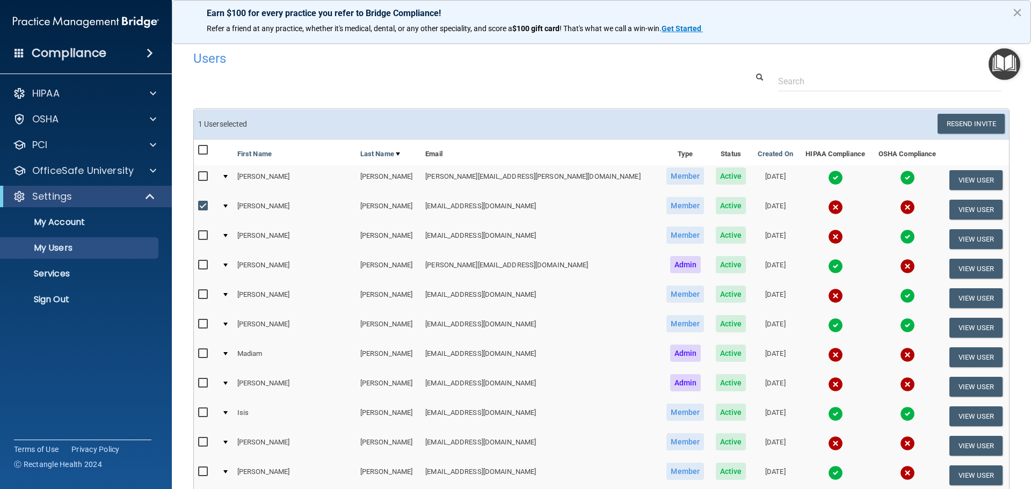
click at [204, 206] on input "checkbox" at bounding box center [204, 206] width 12 height 9
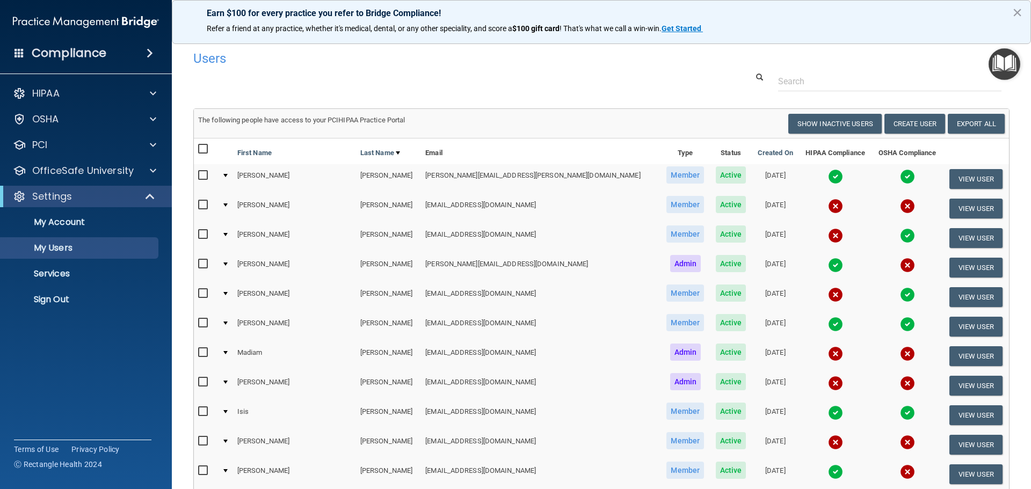
click at [202, 206] on input "checkbox" at bounding box center [204, 205] width 12 height 9
checkbox input "true"
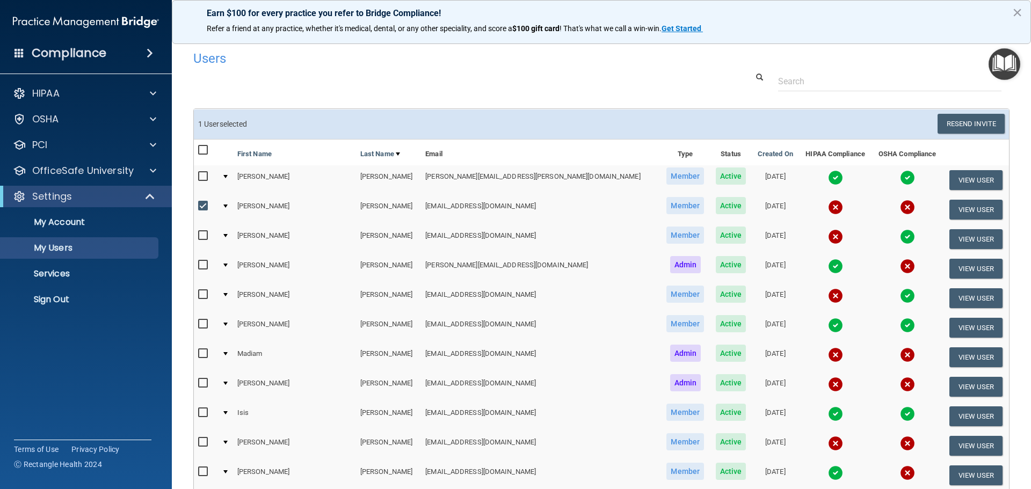
click at [200, 234] on input "checkbox" at bounding box center [204, 235] width 12 height 9
checkbox input "true"
click at [202, 294] on input "checkbox" at bounding box center [204, 295] width 12 height 9
checkbox input "true"
click at [206, 355] on input "checkbox" at bounding box center [204, 354] width 12 height 9
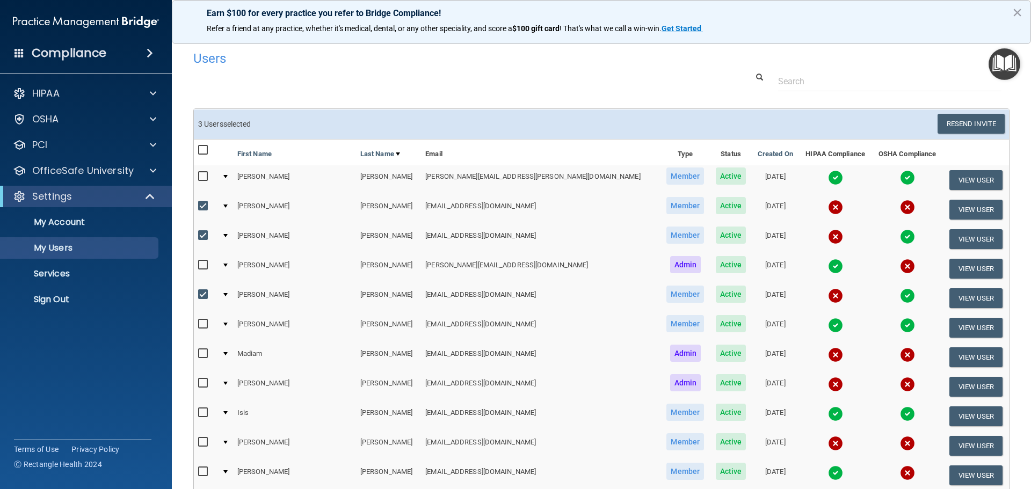
checkbox input "true"
click at [206, 379] on input "checkbox" at bounding box center [204, 383] width 12 height 9
checkbox input "true"
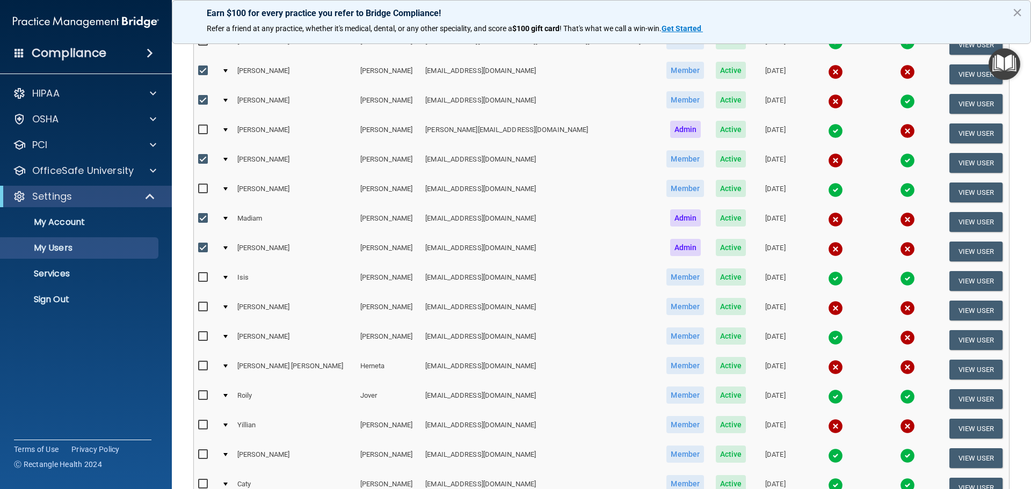
scroll to position [161, 0]
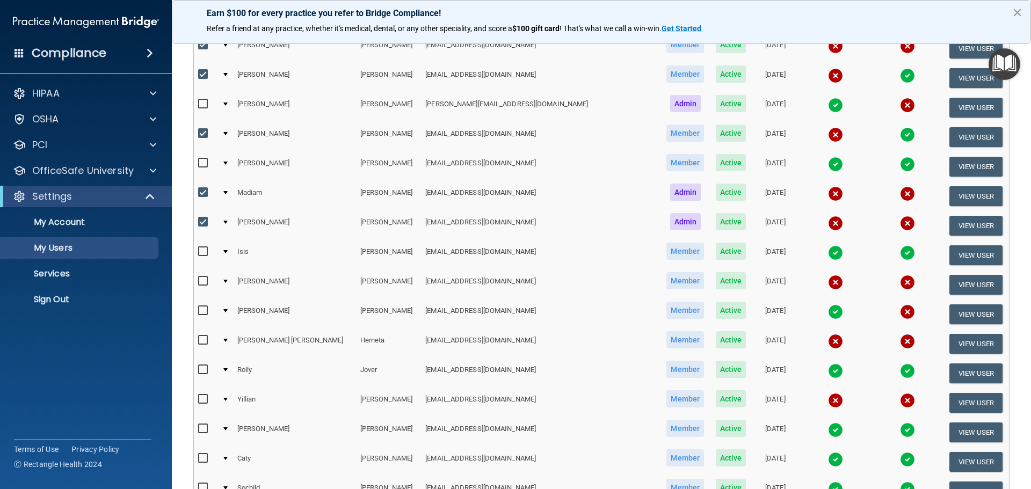
click at [202, 280] on input "checkbox" at bounding box center [204, 281] width 12 height 9
checkbox input "true"
click at [202, 341] on input "checkbox" at bounding box center [204, 340] width 12 height 9
checkbox input "true"
click at [201, 399] on input "checkbox" at bounding box center [204, 399] width 12 height 9
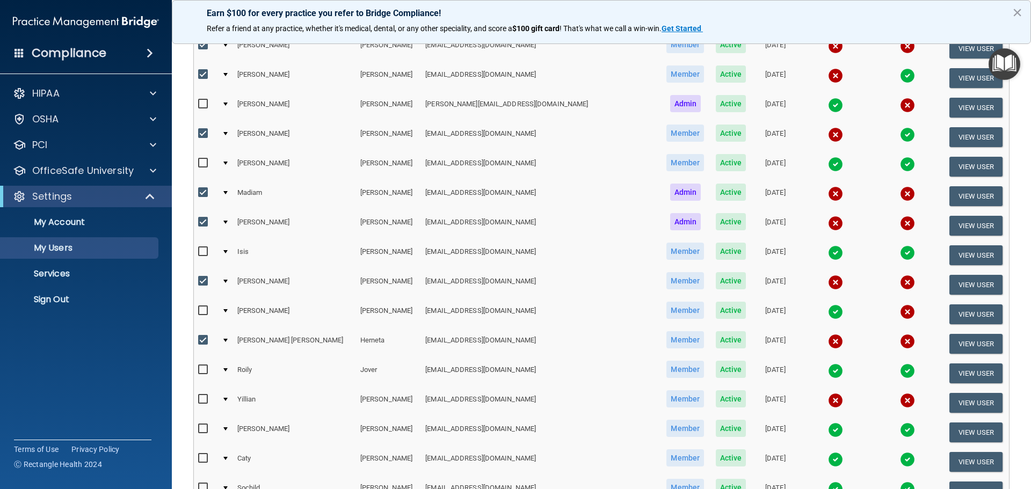
checkbox input "true"
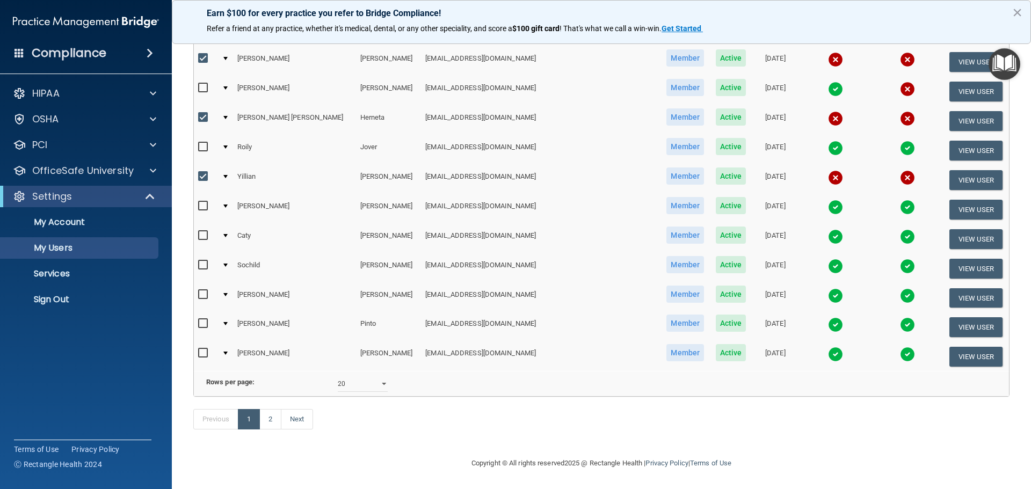
scroll to position [400, 0]
click at [355, 384] on select "10 20 30 40 all" at bounding box center [363, 384] width 50 height 16
select select "24"
click at [338, 376] on select "10 20 30 40 all" at bounding box center [363, 384] width 50 height 16
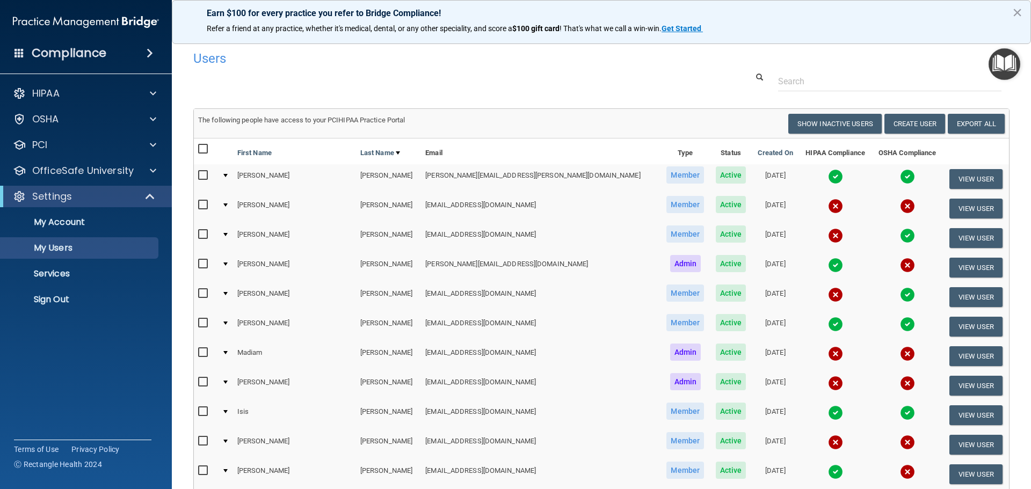
click at [203, 207] on input "checkbox" at bounding box center [204, 205] width 12 height 9
checkbox input "true"
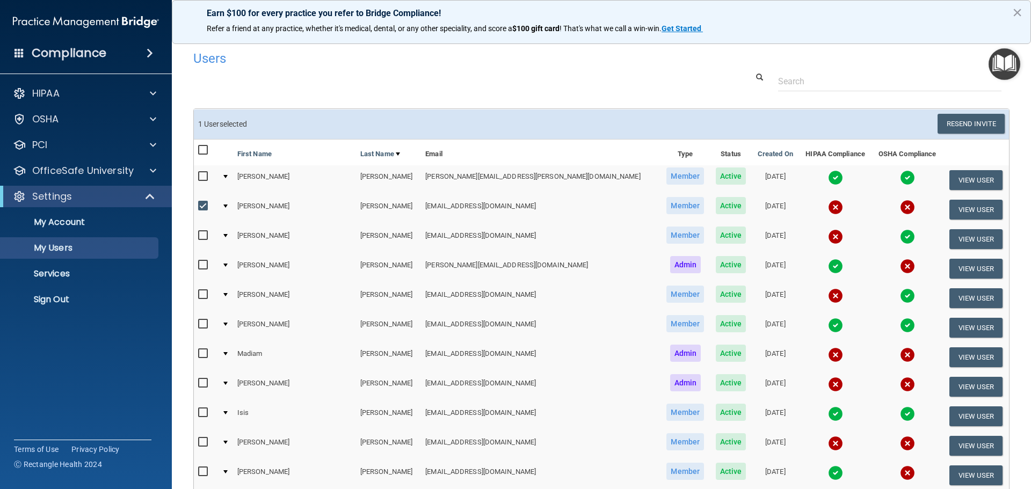
click at [201, 236] on input "checkbox" at bounding box center [204, 235] width 12 height 9
checkbox input "true"
click at [200, 294] on input "checkbox" at bounding box center [204, 295] width 12 height 9
checkbox input "true"
click at [198, 353] on td at bounding box center [206, 358] width 24 height 30
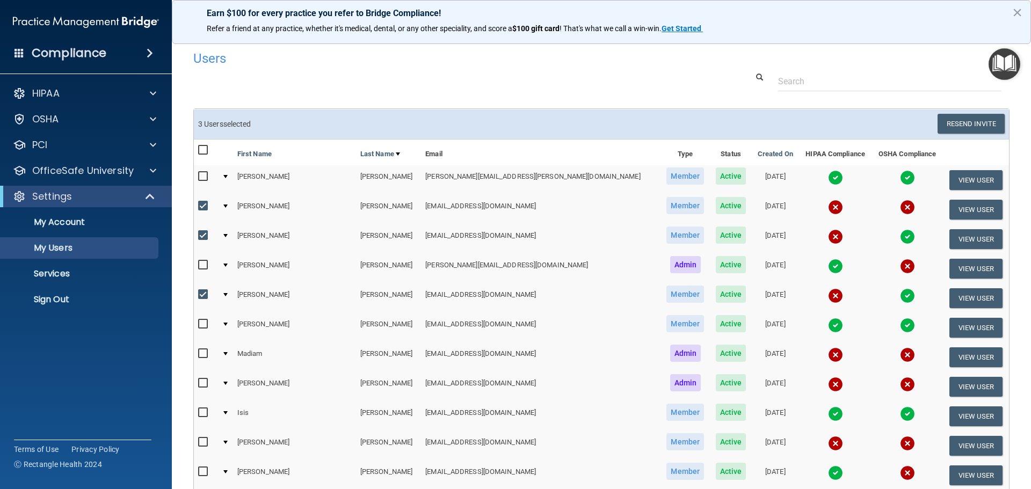
click at [206, 352] on input "checkbox" at bounding box center [204, 354] width 12 height 9
checkbox input "true"
click at [205, 382] on input "checkbox" at bounding box center [204, 383] width 12 height 9
checkbox input "true"
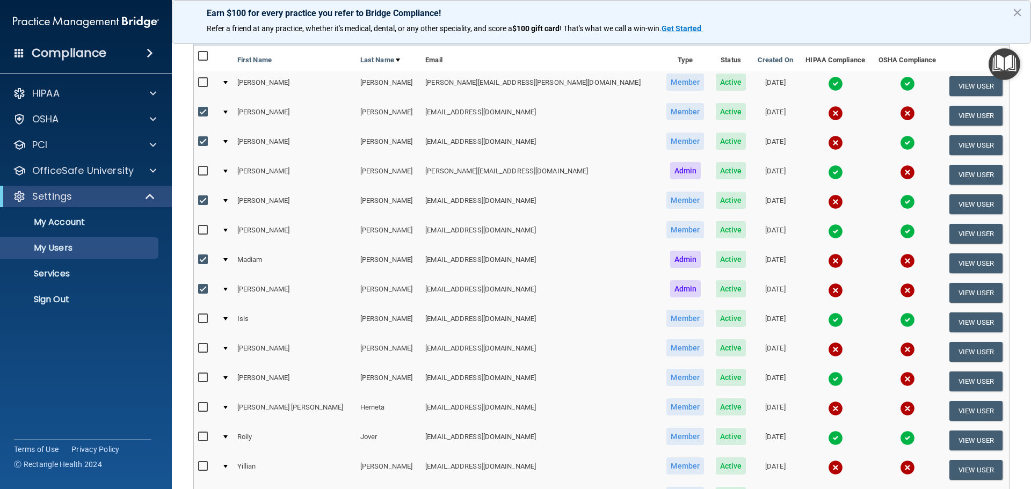
scroll to position [107, 0]
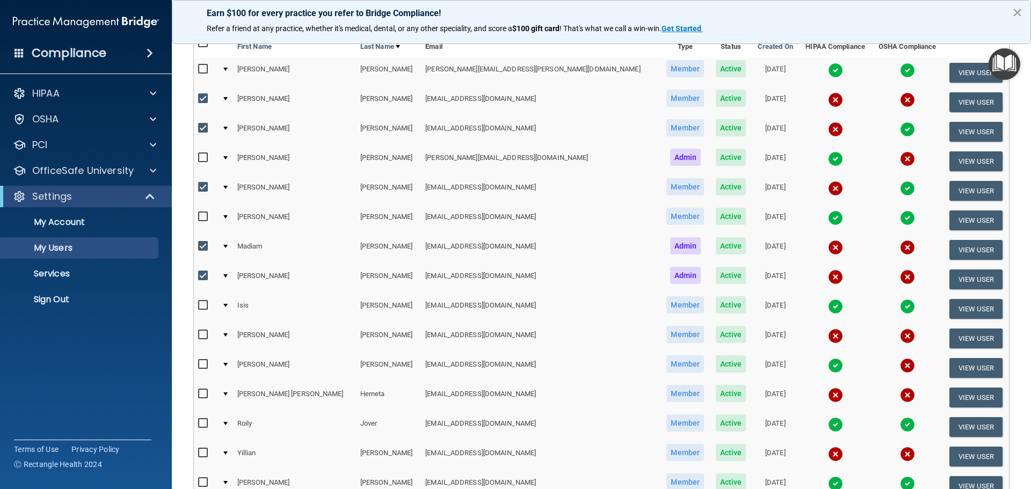
click at [199, 332] on input "checkbox" at bounding box center [204, 335] width 12 height 9
checkbox input "true"
click at [199, 395] on input "checkbox" at bounding box center [204, 394] width 12 height 9
checkbox input "true"
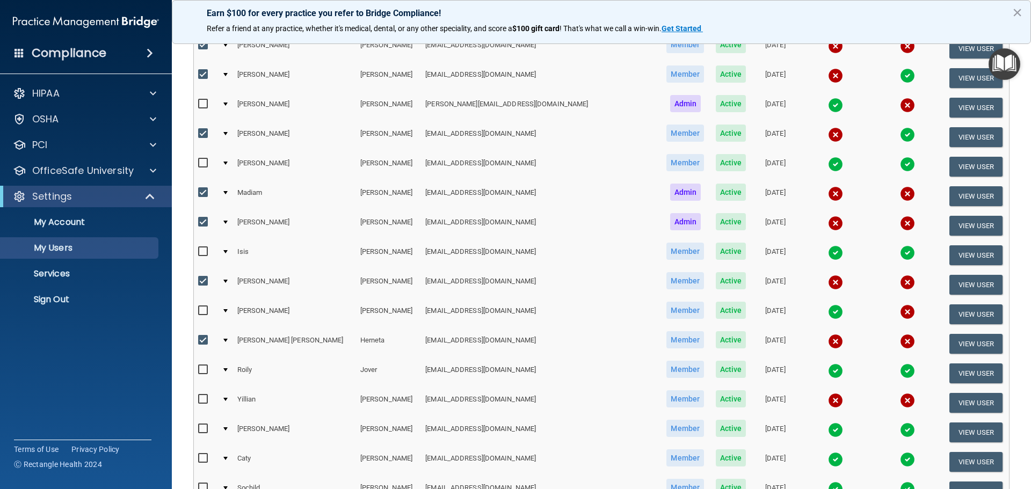
click at [199, 396] on input "checkbox" at bounding box center [204, 399] width 12 height 9
checkbox input "true"
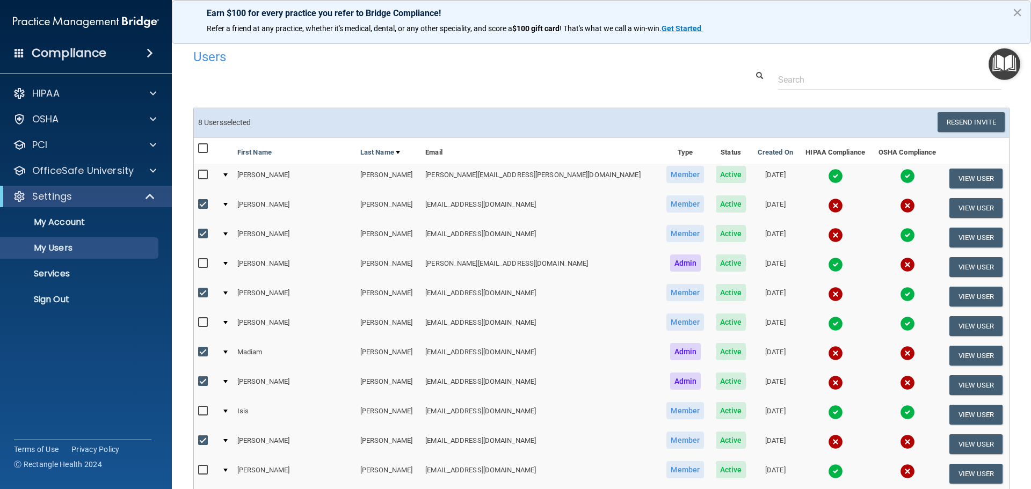
scroll to position [0, 0]
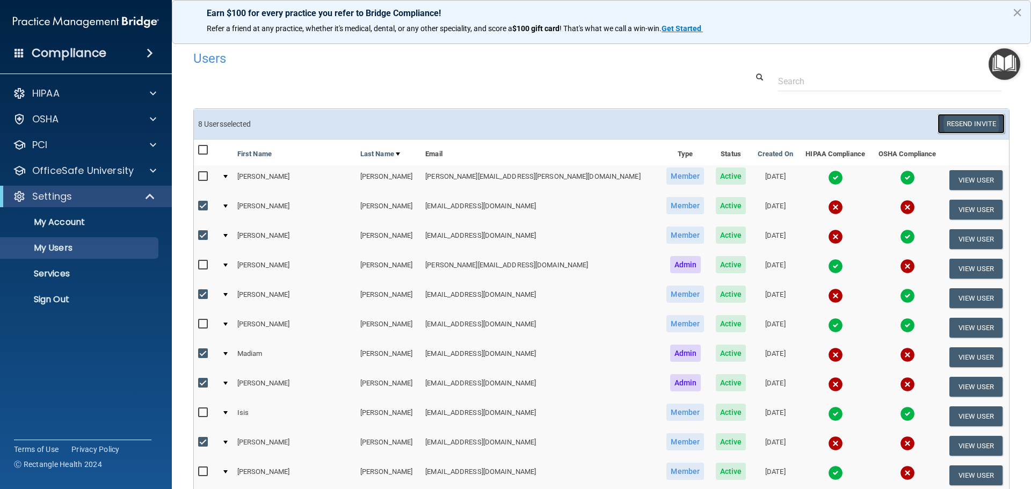
click at [972, 120] on button "Resend Invite" at bounding box center [971, 124] width 67 height 20
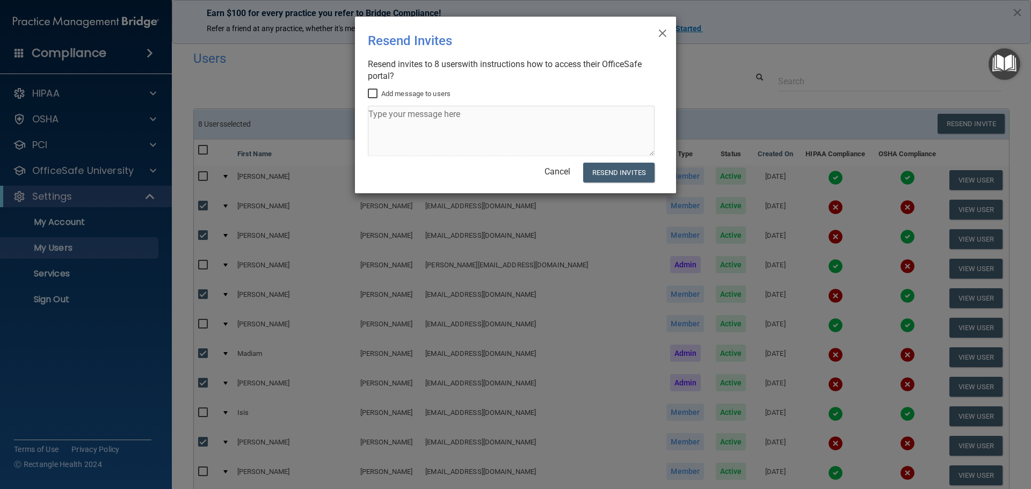
click at [377, 94] on input "Add message to users" at bounding box center [374, 94] width 12 height 9
checkbox input "true"
click at [392, 115] on textarea at bounding box center [511, 131] width 287 height 50
click at [373, 113] on textarea at bounding box center [511, 131] width 287 height 50
click at [476, 115] on textarea "Please complete the require course by [DATE]. Coordinate with your immediate su…" at bounding box center [511, 131] width 287 height 50
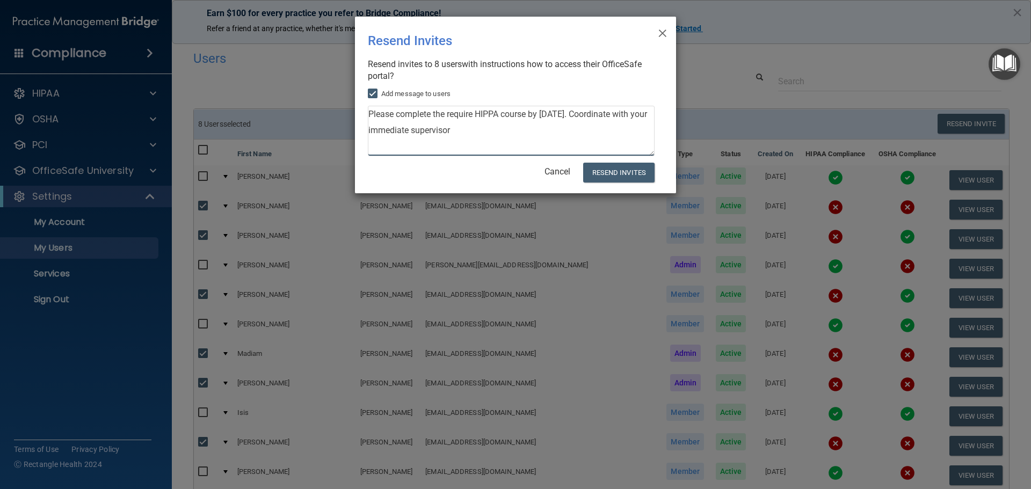
click at [533, 132] on textarea "Please complete the require HIPPA course by [DATE]. Coordinate with your immedi…" at bounding box center [511, 131] width 287 height 50
click at [411, 132] on textarea "Please complete the require HIPPA course by [DATE]. Coordinate with your immedi…" at bounding box center [511, 131] width 287 height 50
click at [425, 150] on textarea "Please complete the require HIPPA course by [DATE]. Coordinate the time to comp…" at bounding box center [511, 131] width 287 height 50
type textarea "Please complete the require HIPPA course by [DATE]. Coordinate the time to comp…"
click at [628, 170] on button "Resend Invites" at bounding box center [618, 173] width 71 height 20
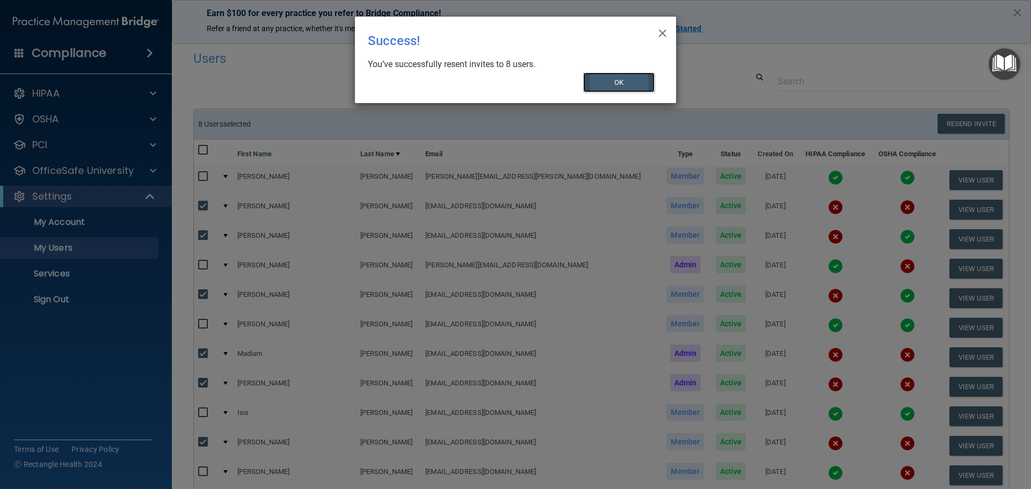
click at [624, 86] on button "OK" at bounding box center [619, 83] width 72 height 20
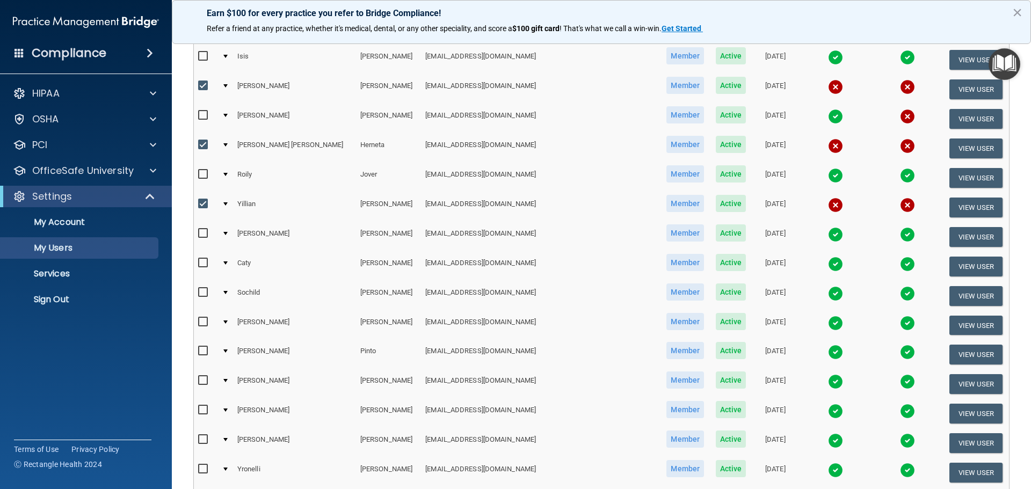
scroll to position [322, 0]
